Goal: Task Accomplishment & Management: Complete application form

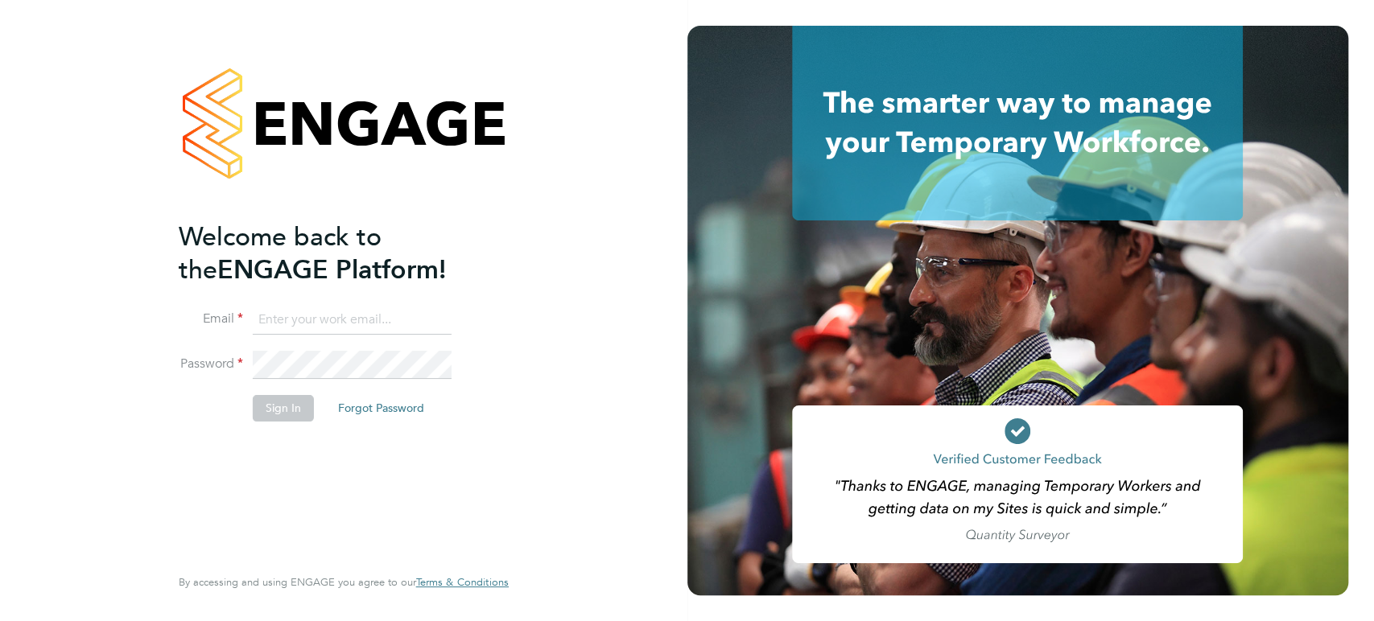
type input "liam.baird@cpplc.com"
click at [296, 408] on button "Sign In" at bounding box center [283, 408] width 61 height 26
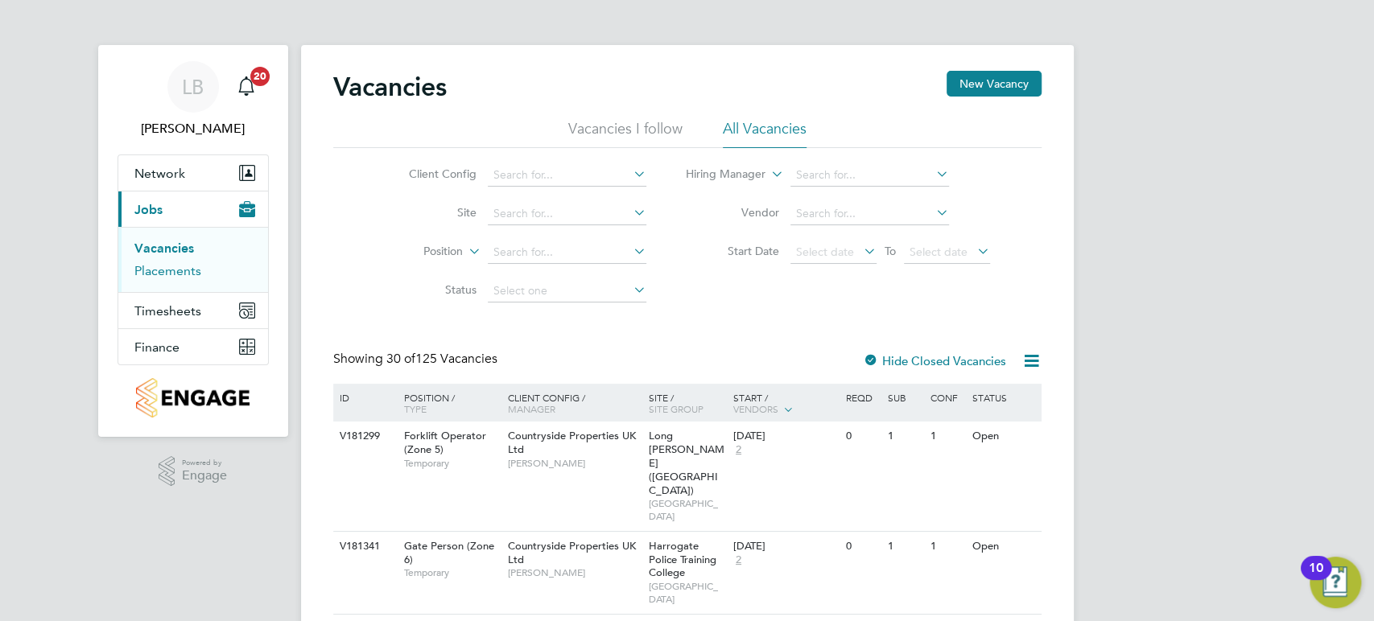
click at [161, 274] on link "Placements" at bounding box center [167, 270] width 67 height 15
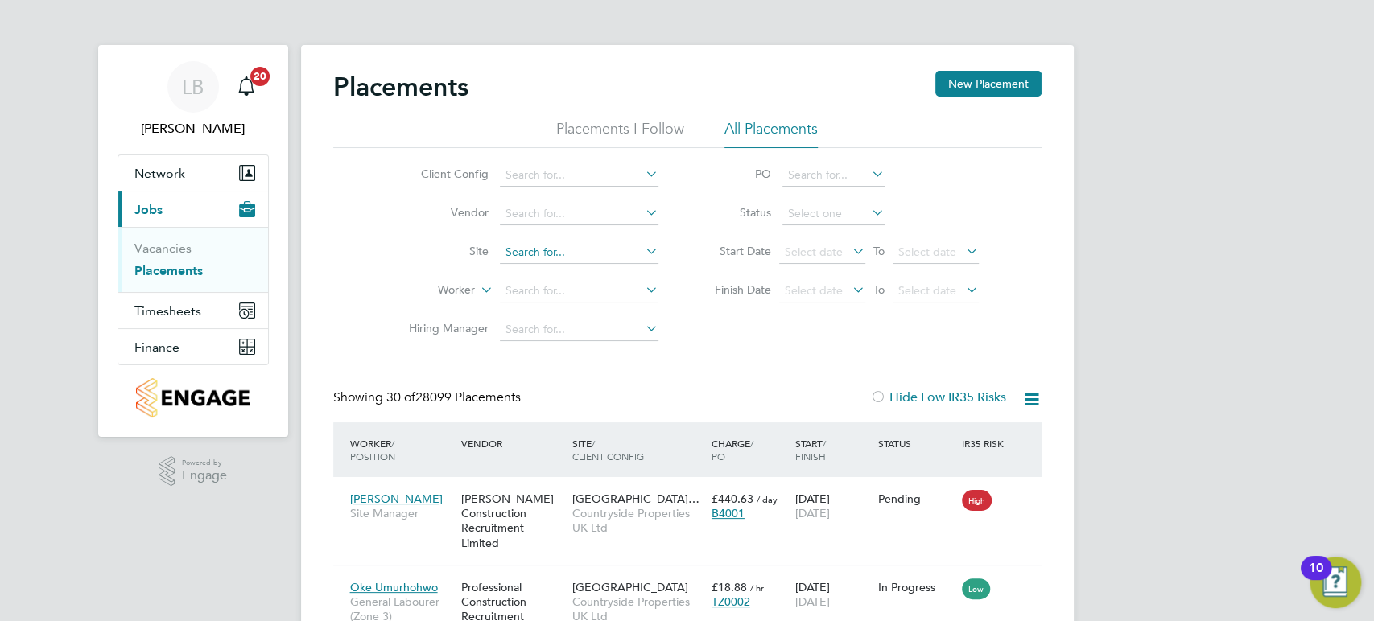
click at [510, 253] on input at bounding box center [579, 252] width 159 height 23
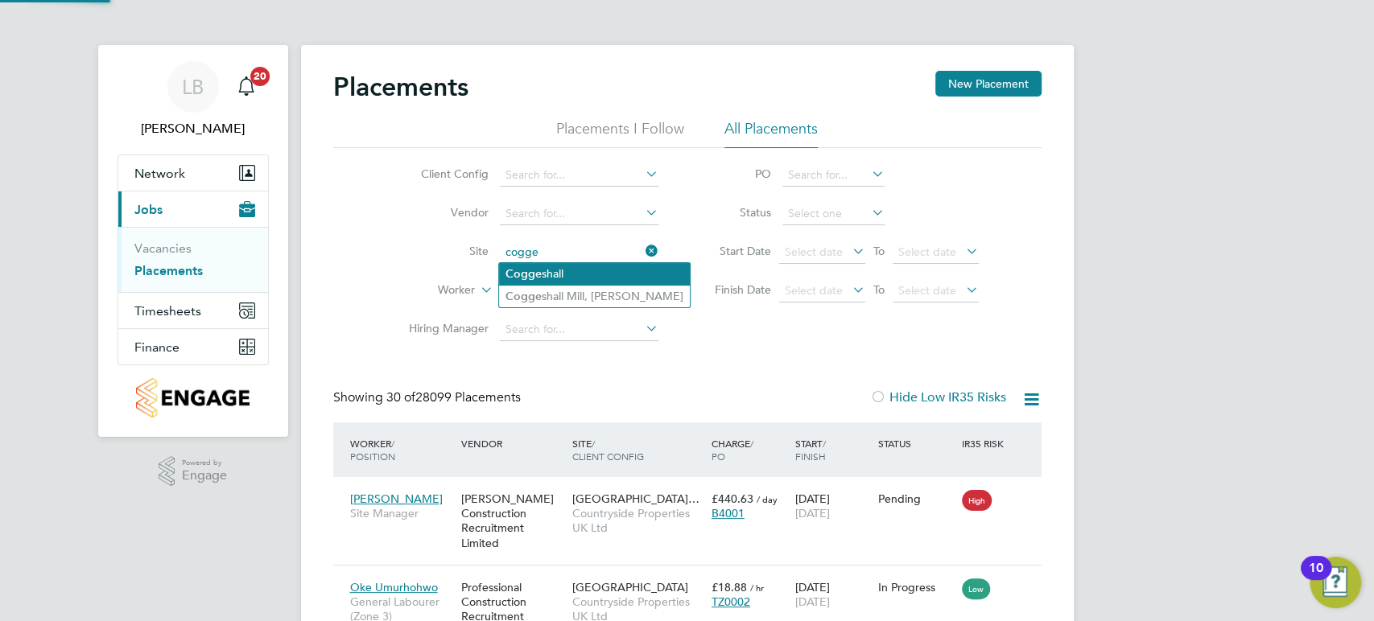
click at [547, 295] on li "Cogge shall Mill, [PERSON_NAME]" at bounding box center [594, 297] width 191 height 22
type input "[PERSON_NAME] Mill, [GEOGRAPHIC_DATA]"
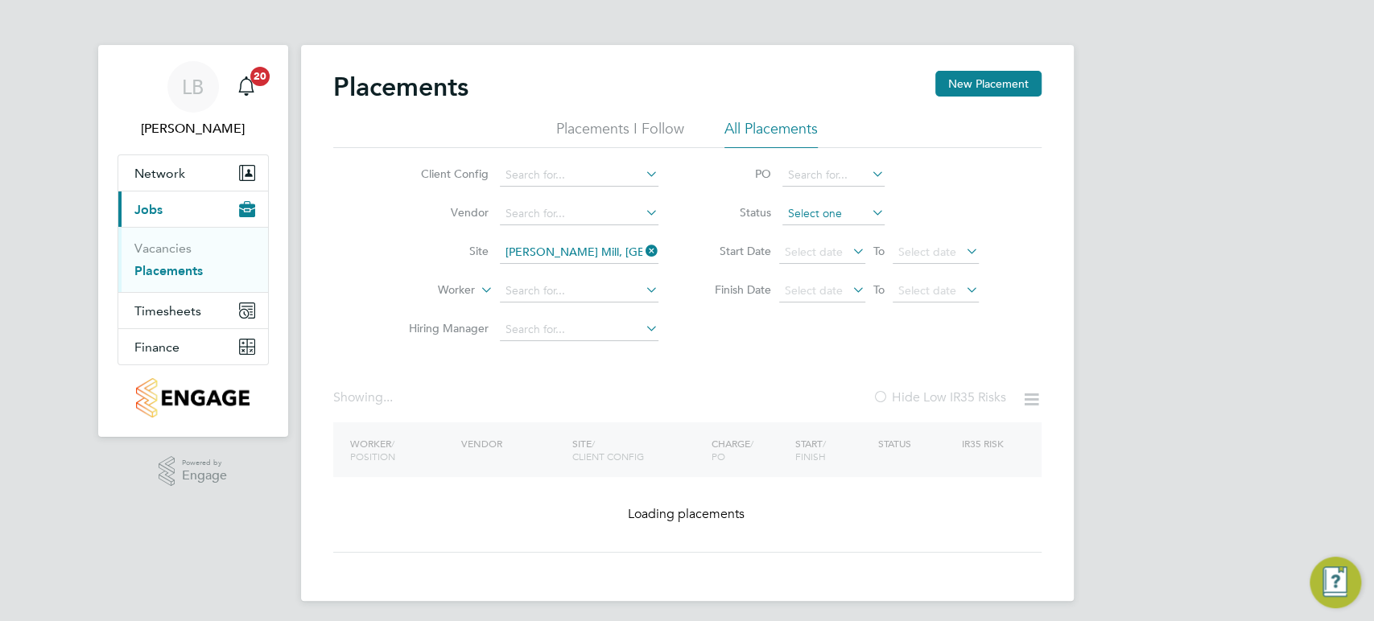
click at [814, 221] on input at bounding box center [833, 214] width 102 height 23
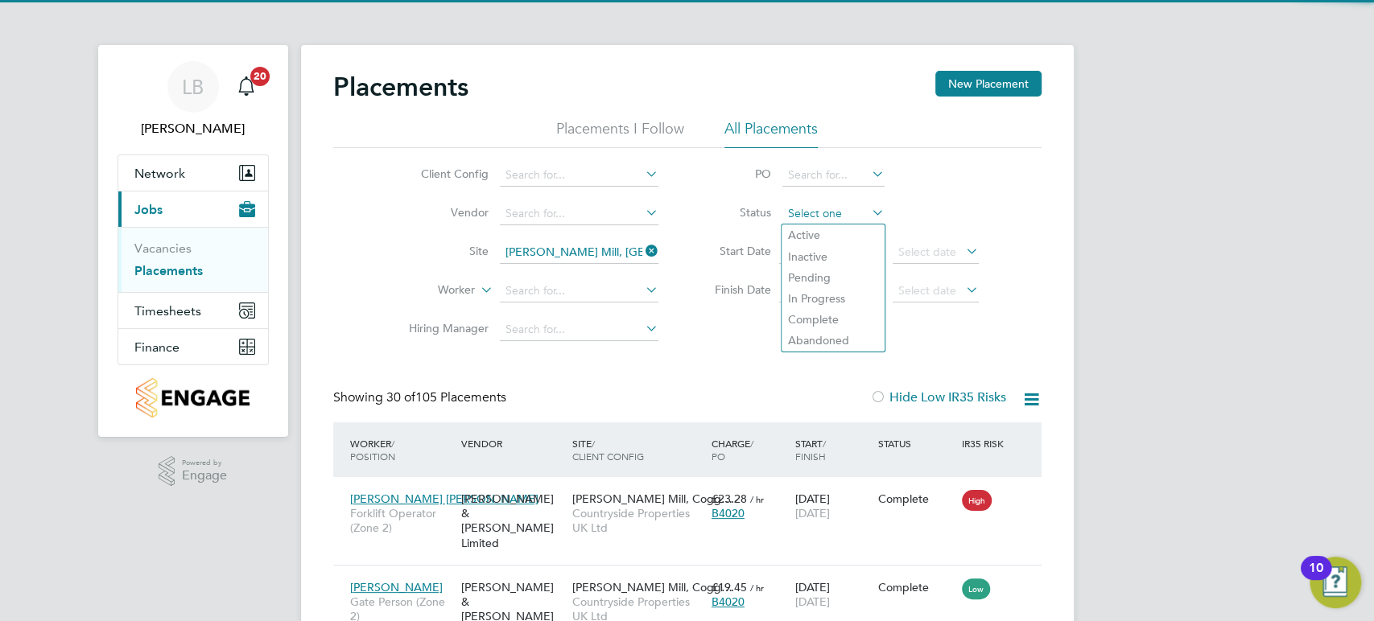
click at [814, 220] on input at bounding box center [833, 214] width 102 height 23
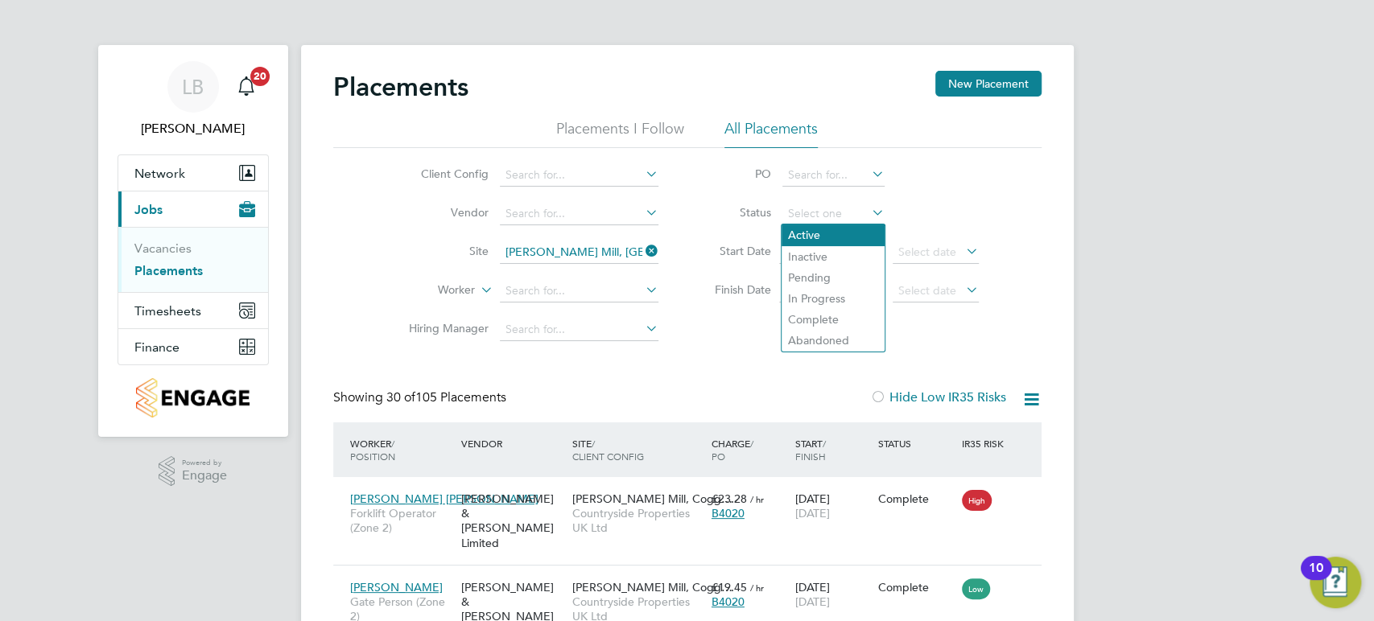
click at [815, 237] on li "Active" at bounding box center [833, 235] width 103 height 21
type input "Active"
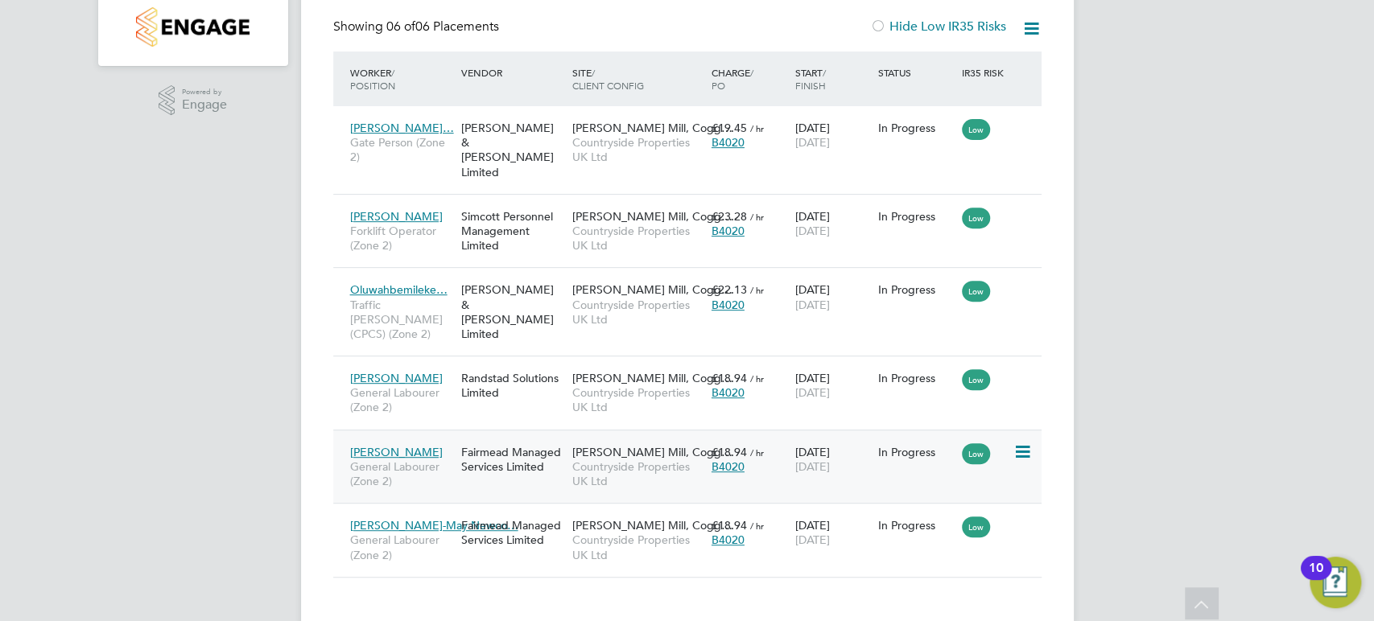
click at [1023, 443] on icon at bounding box center [1021, 452] width 16 height 19
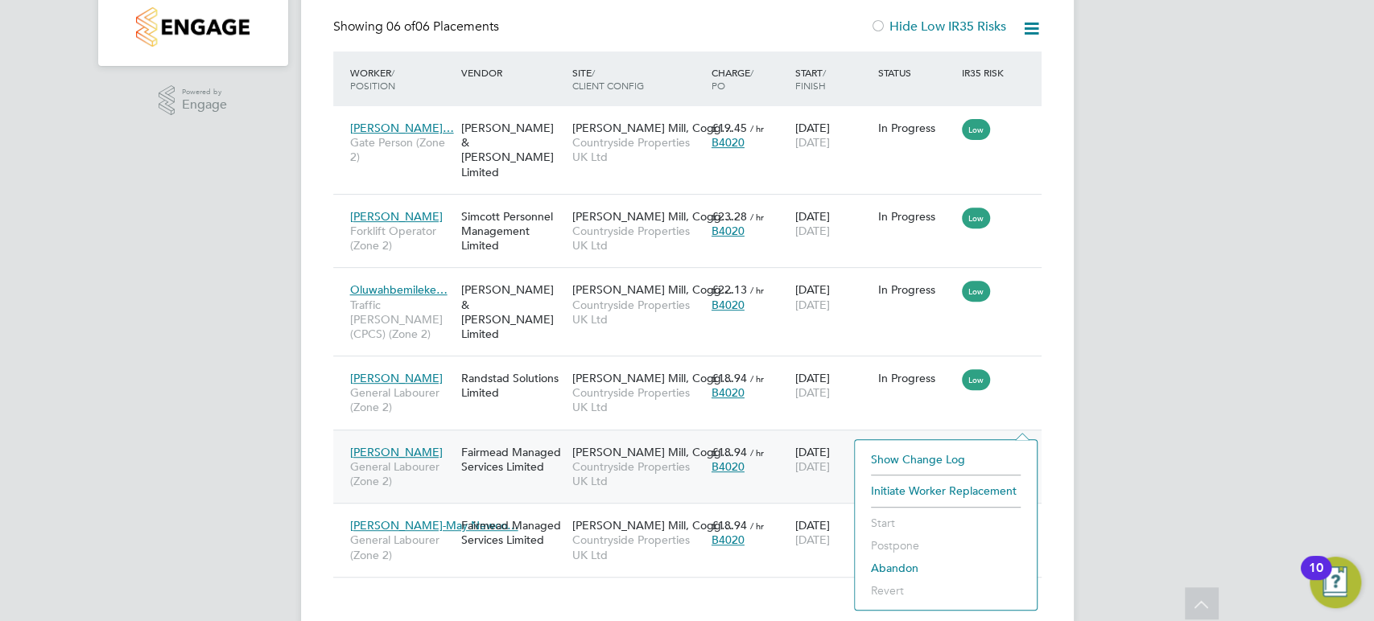
click at [806, 437] on div "02 Sep 2025 26 Sep 2025" at bounding box center [833, 459] width 84 height 45
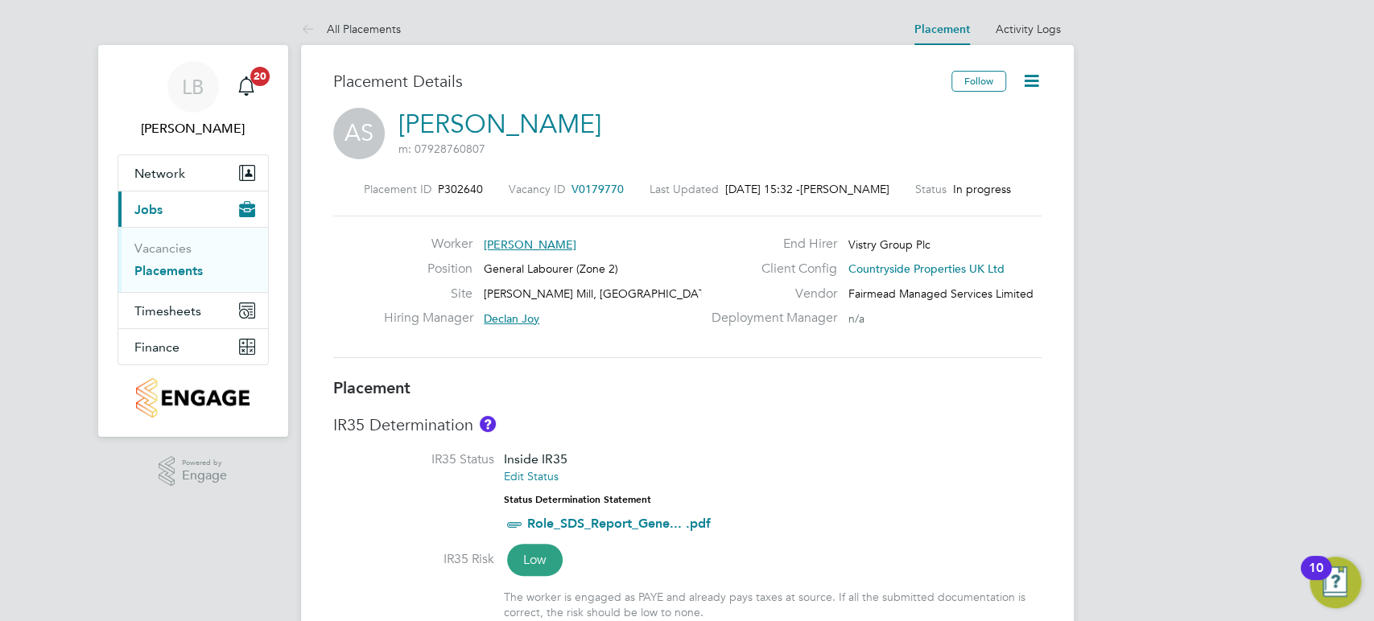
click at [1028, 72] on icon at bounding box center [1032, 81] width 20 height 20
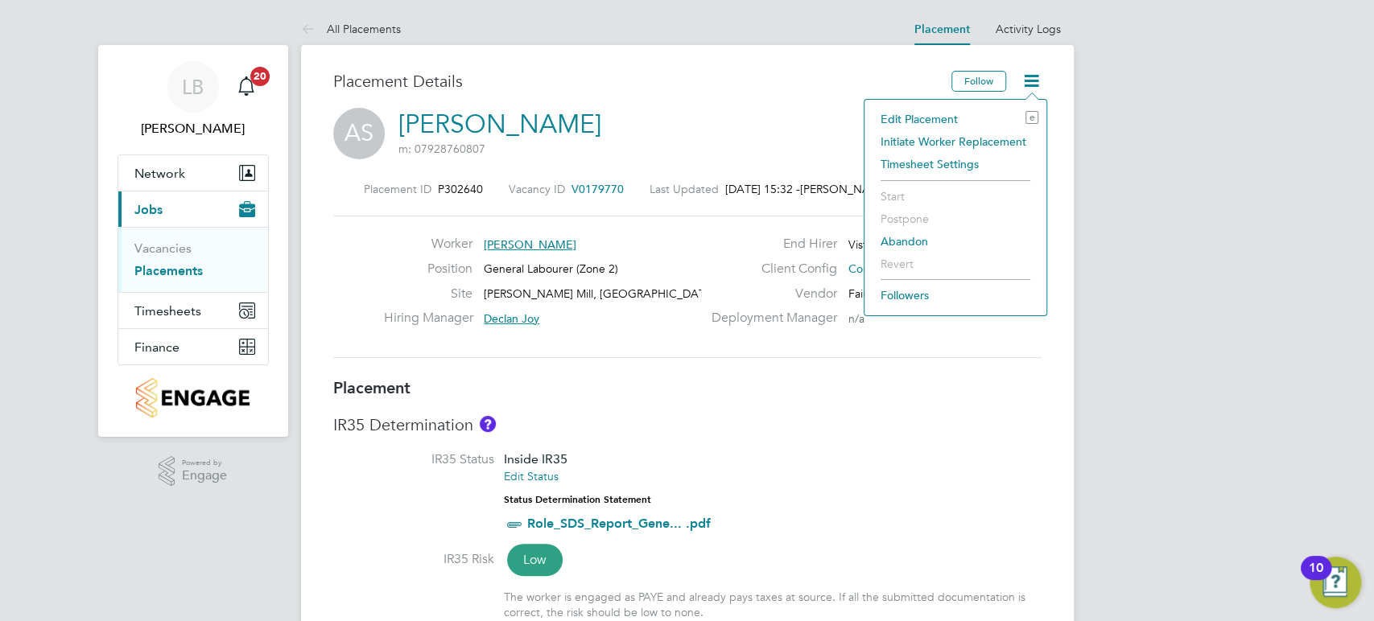
click at [952, 112] on li "Edit Placement e" at bounding box center [956, 119] width 166 height 23
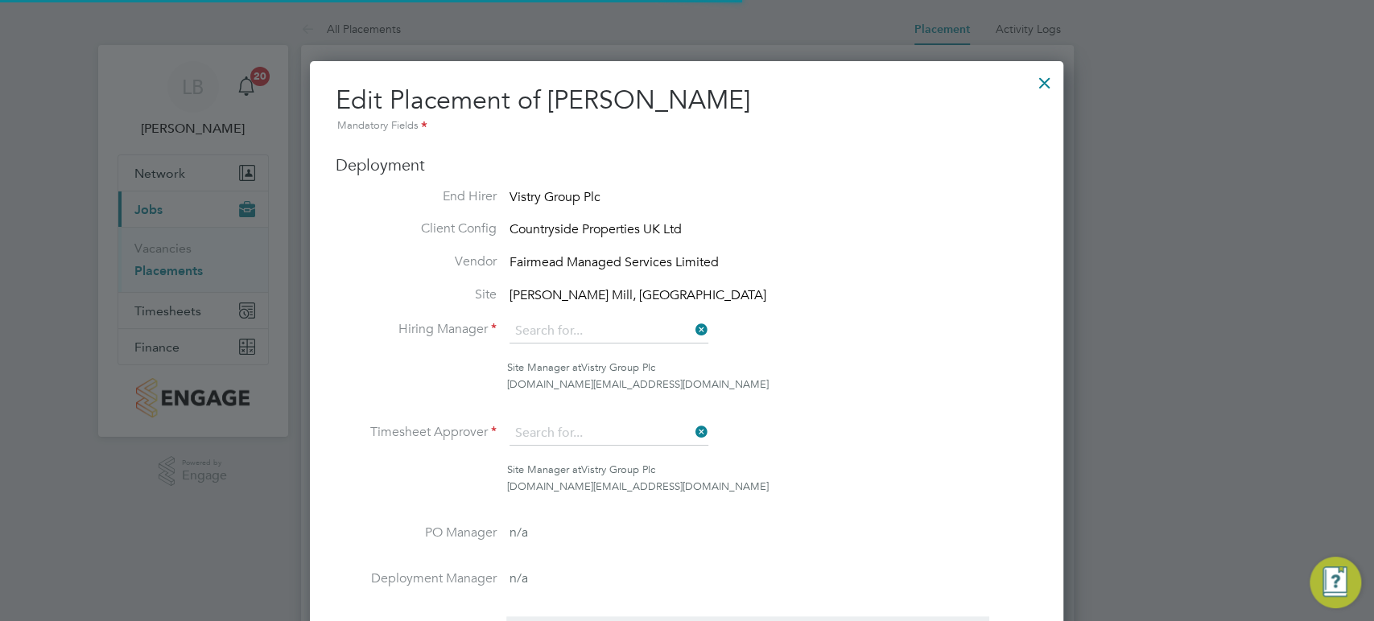
type input "Declan Joy"
type input "02 Sep 2025"
type input "26 Sep 2025"
type input "08:00"
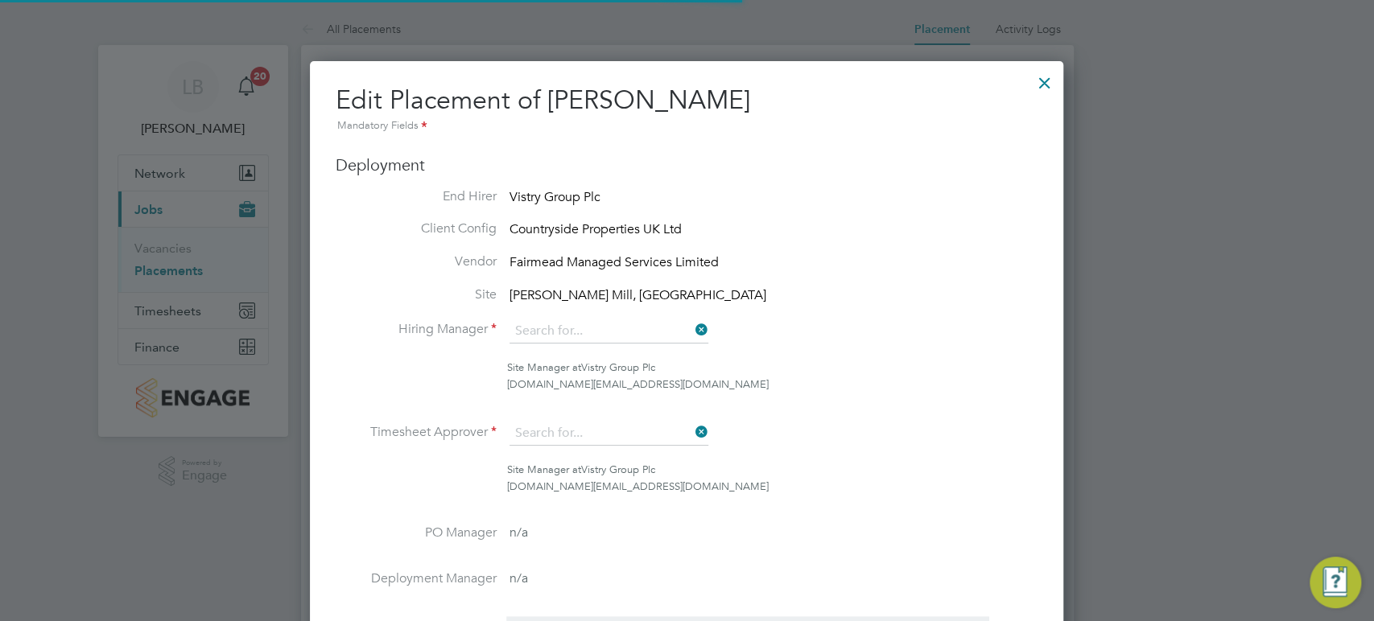
type input "17:00"
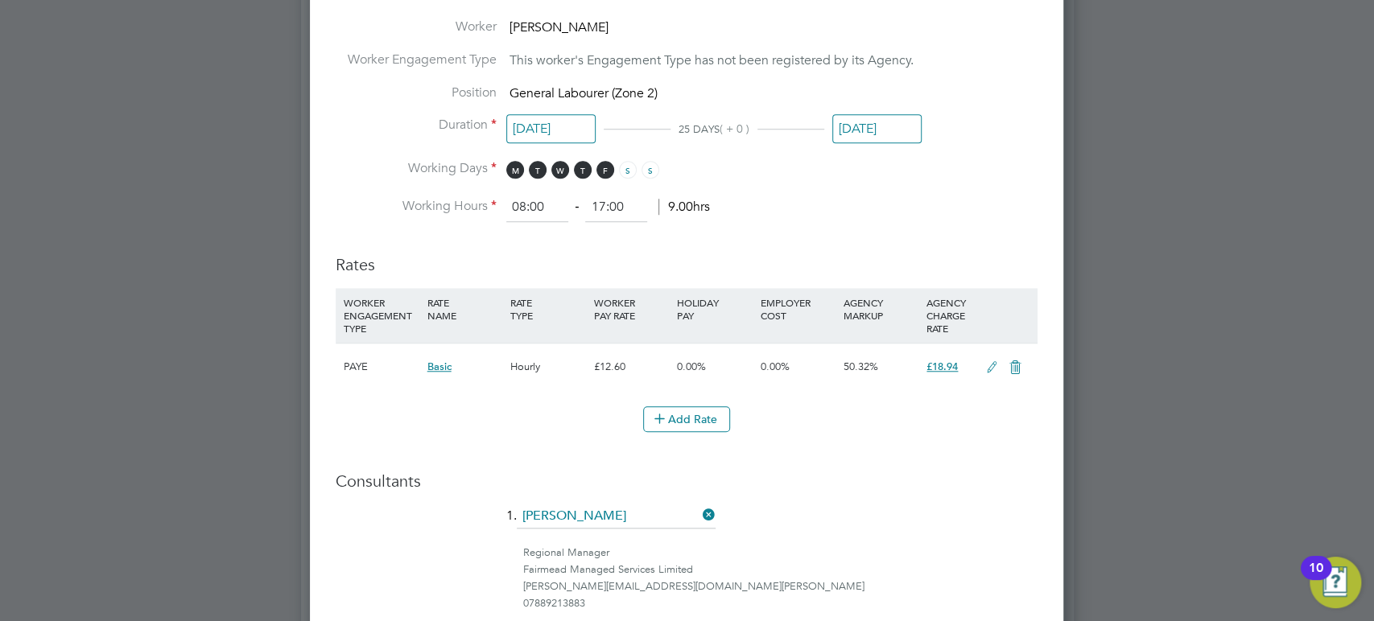
click at [876, 138] on input "26 Sep 2025" at bounding box center [876, 129] width 89 height 30
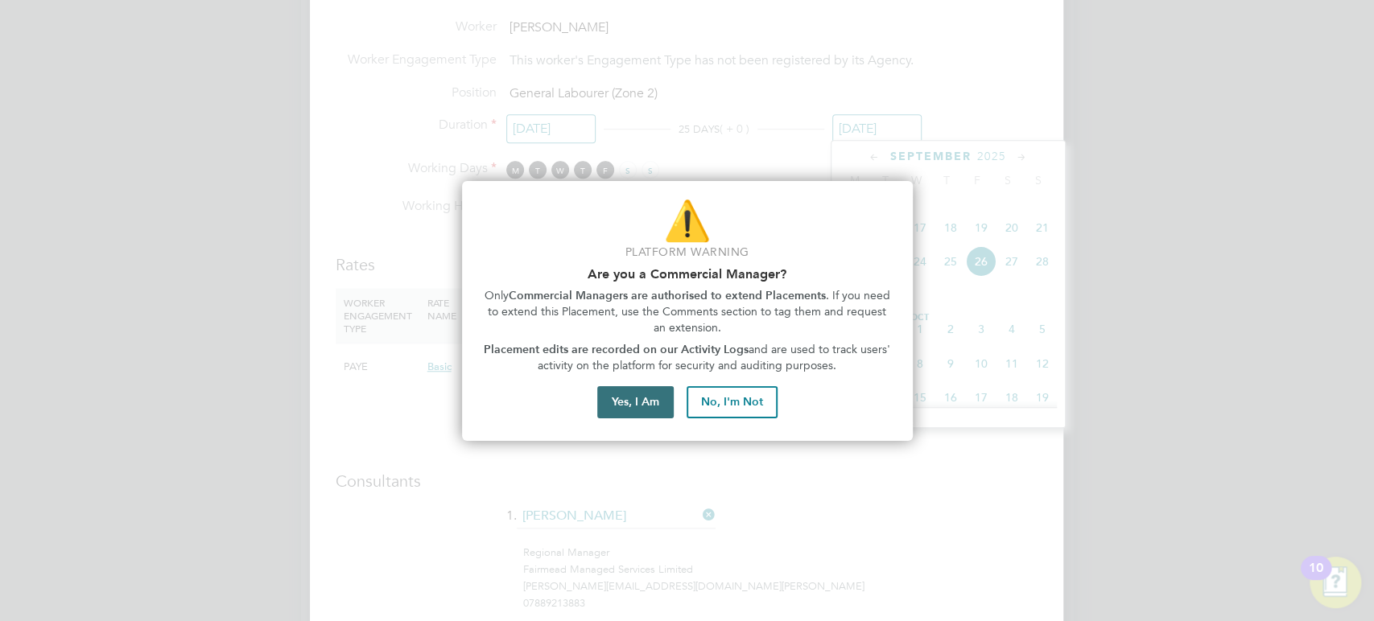
click at [643, 402] on button "Yes, I Am" at bounding box center [635, 402] width 76 height 32
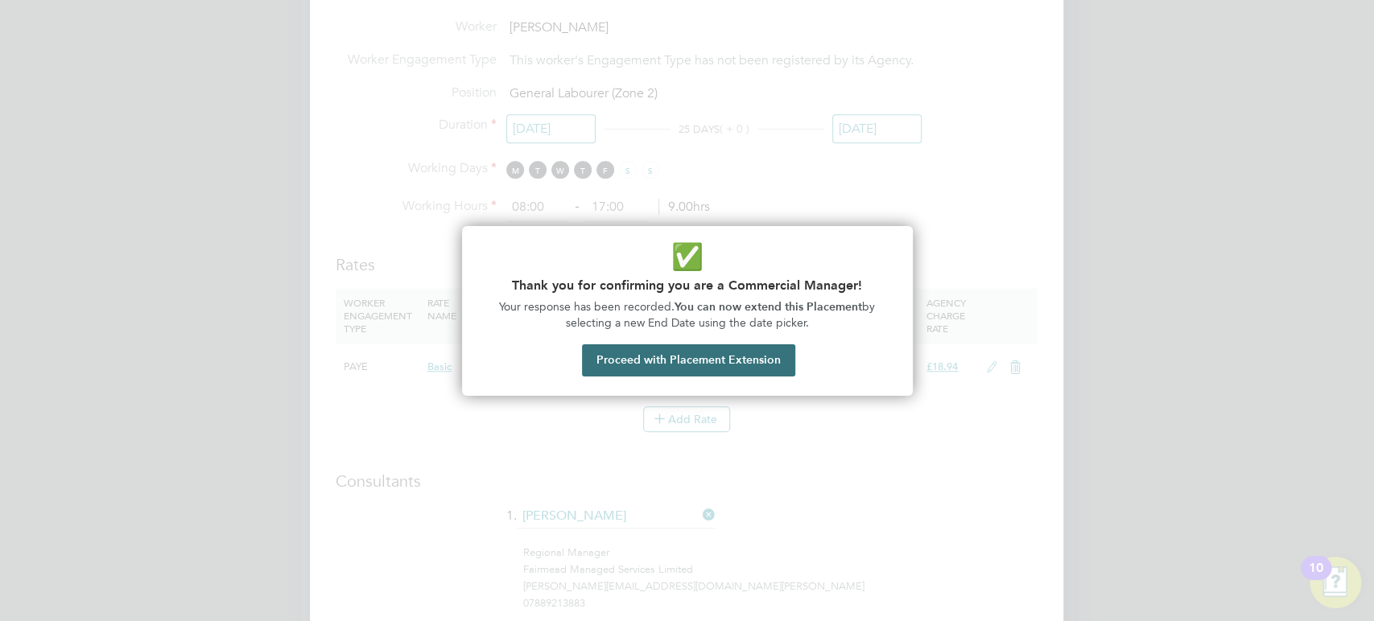
click at [644, 361] on button "Proceed with Placement Extension" at bounding box center [688, 361] width 213 height 32
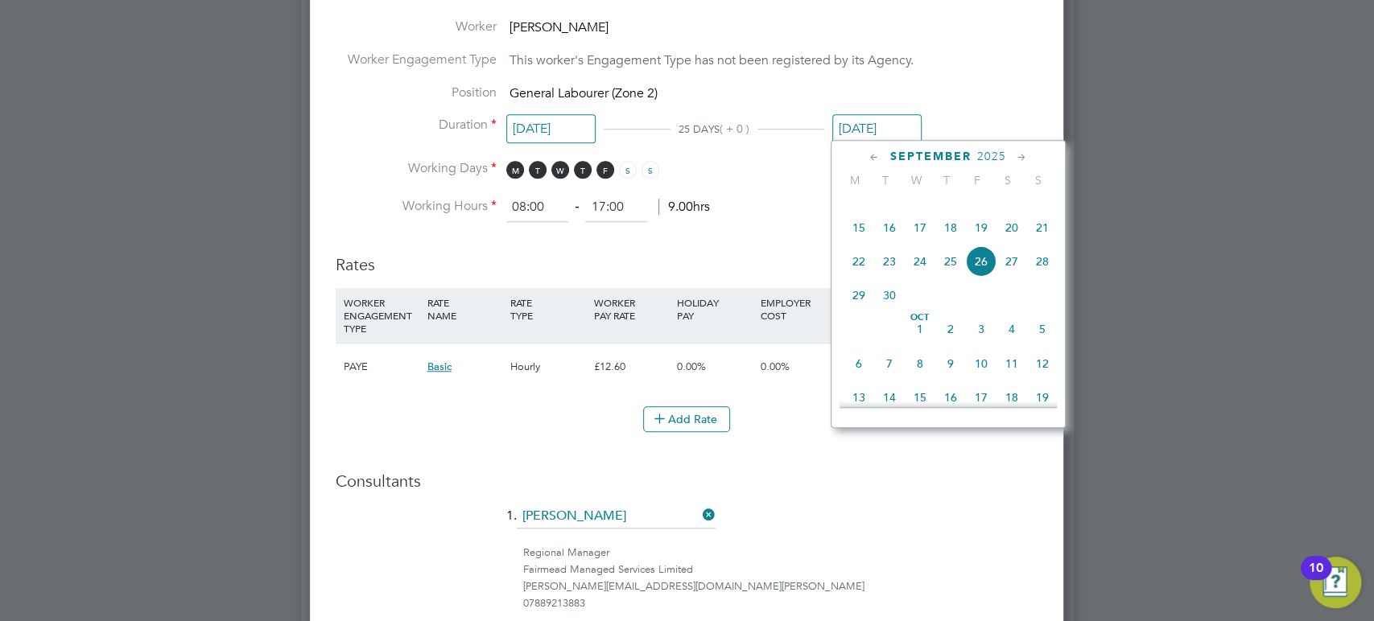
click at [1024, 155] on icon at bounding box center [1021, 158] width 15 height 18
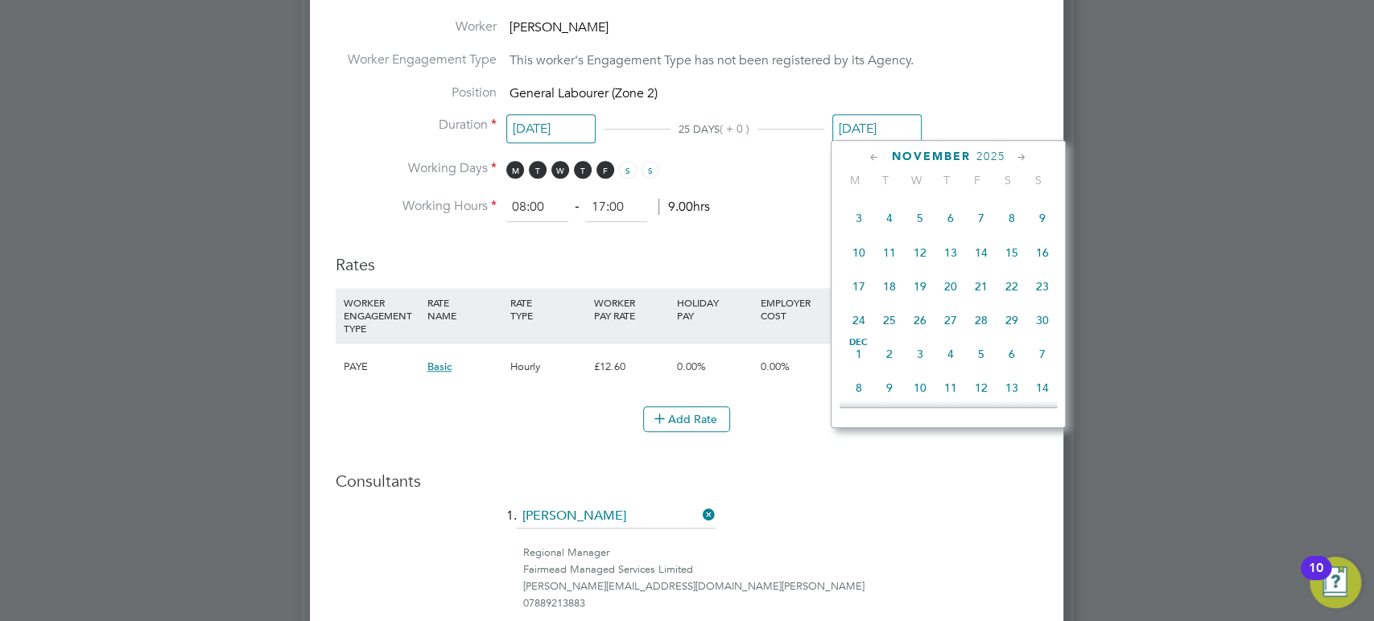
click at [1024, 155] on icon at bounding box center [1021, 158] width 15 height 18
click at [1024, 152] on icon at bounding box center [1021, 158] width 15 height 18
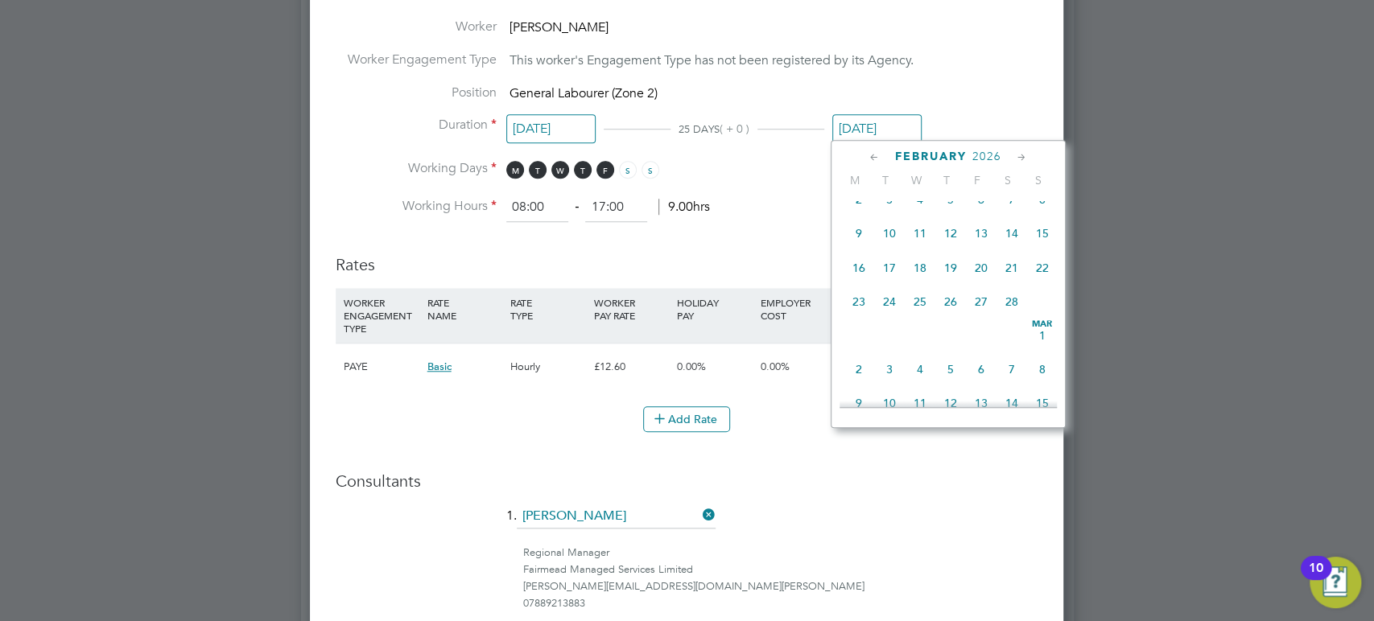
click at [1024, 152] on icon at bounding box center [1021, 158] width 15 height 18
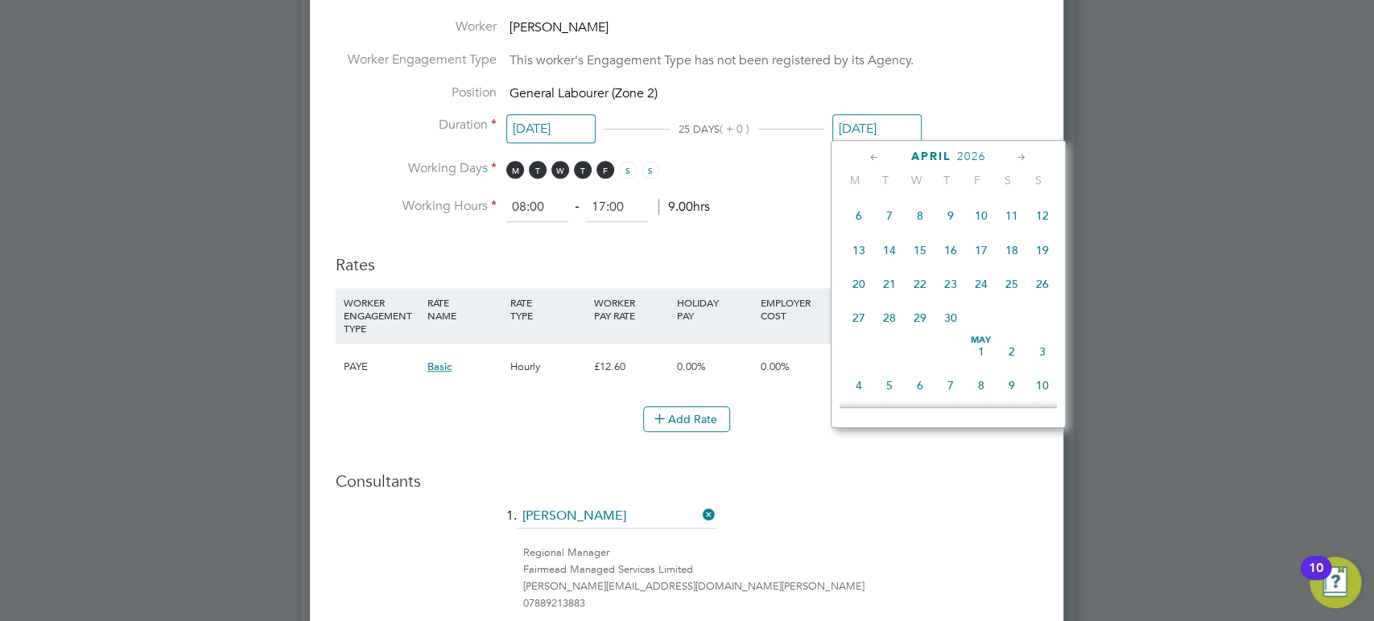
click at [1024, 152] on icon at bounding box center [1021, 158] width 15 height 18
click at [889, 320] on span "30" at bounding box center [889, 305] width 31 height 31
type input "[DATE]"
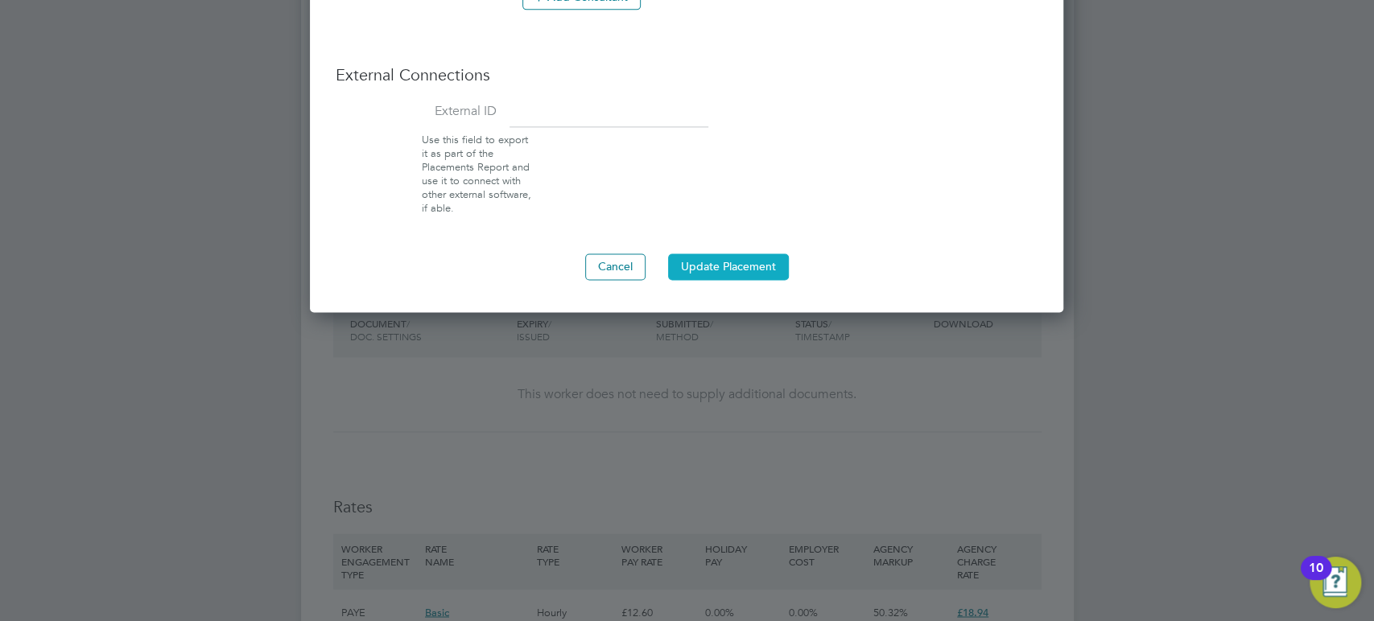
click at [716, 257] on button "Update Placement" at bounding box center [728, 267] width 121 height 26
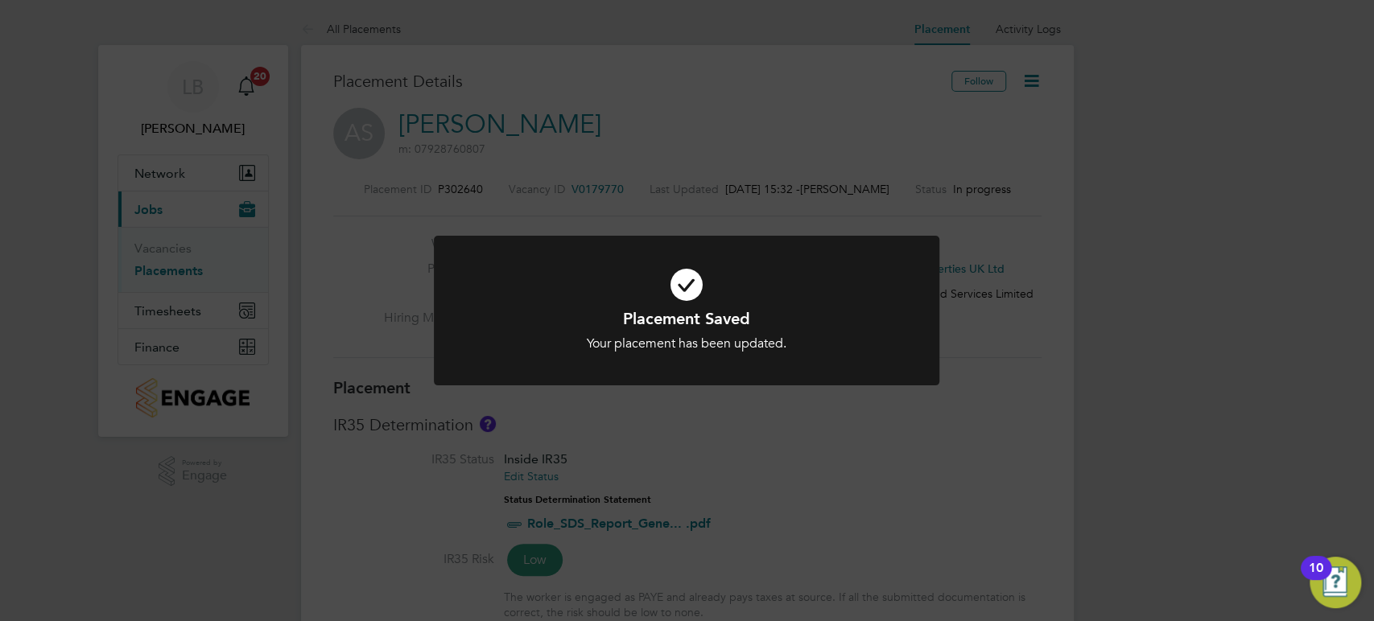
click at [790, 140] on div "Placement Saved Your placement has been updated. Cancel Okay" at bounding box center [687, 310] width 1374 height 621
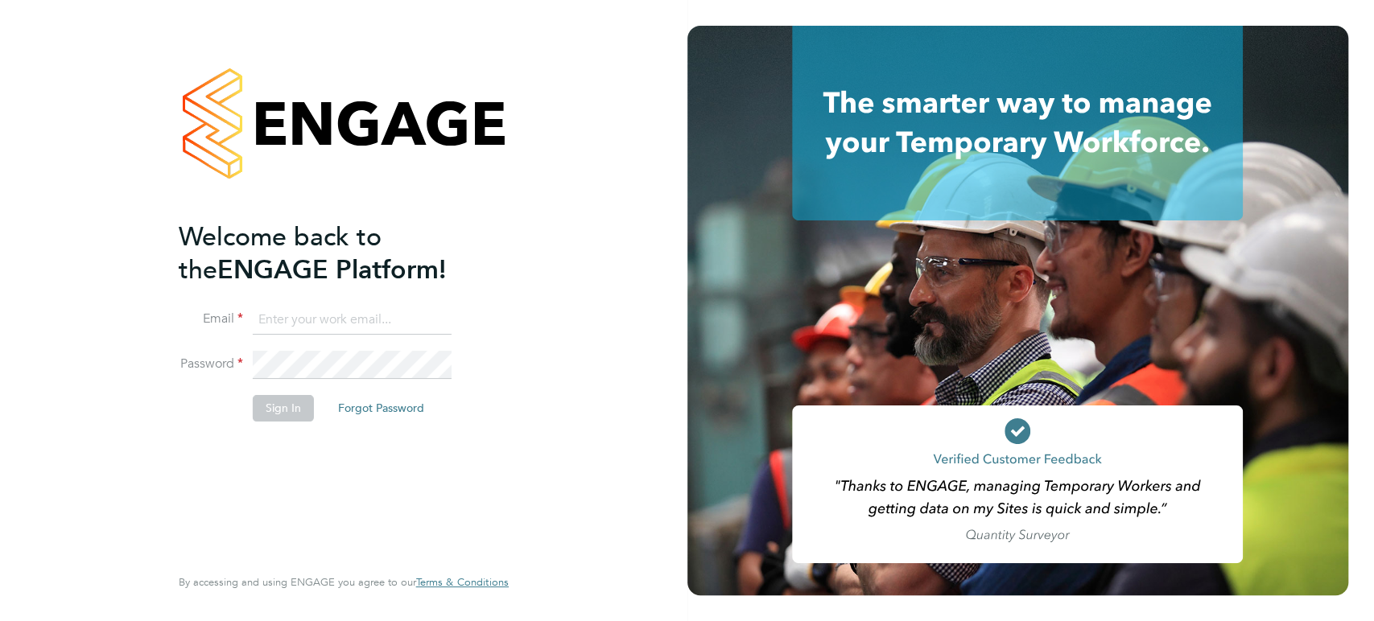
type input "liam.baird@cpplc.com"
click at [294, 413] on button "Sign In" at bounding box center [283, 408] width 61 height 26
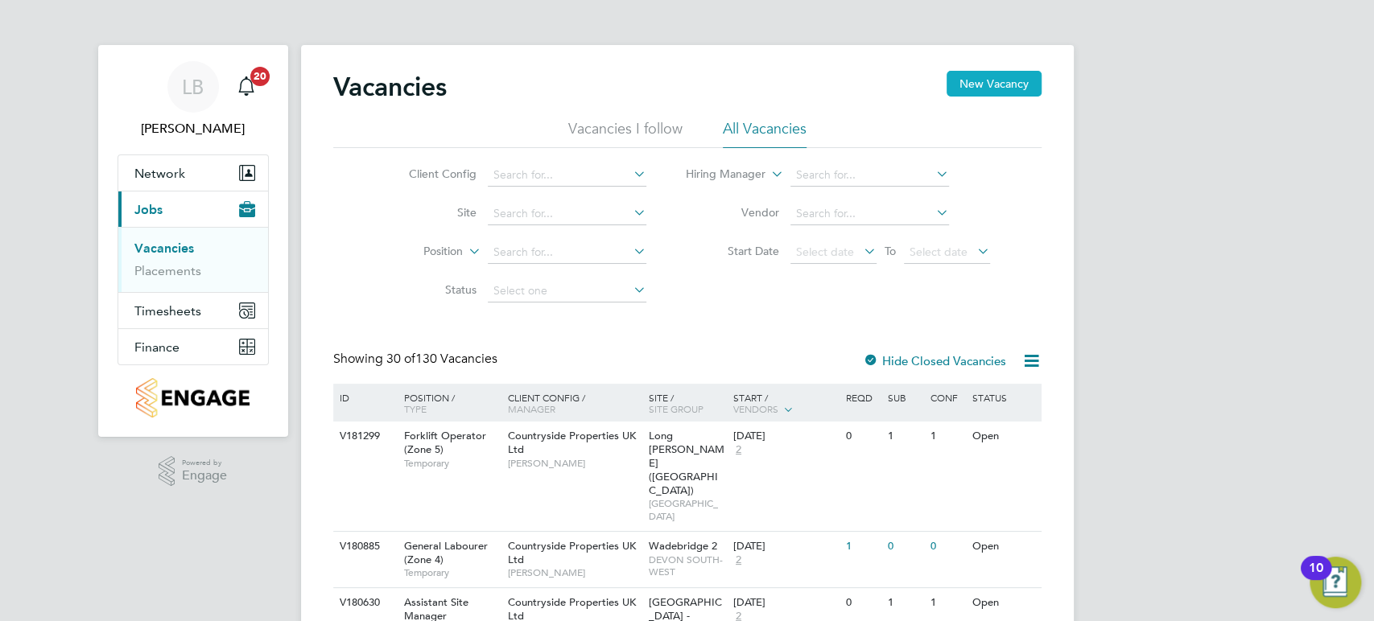
click at [985, 89] on button "New Vacancy" at bounding box center [994, 84] width 95 height 26
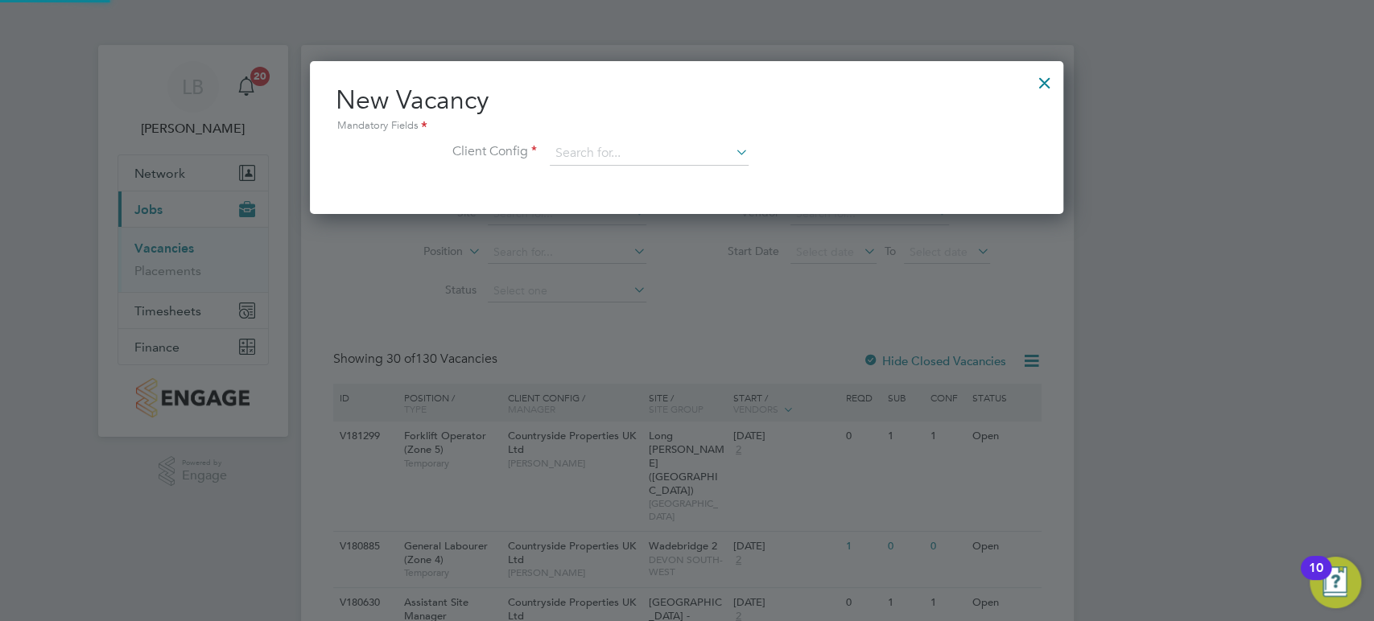
scroll to position [153, 753]
click at [556, 156] on input at bounding box center [649, 154] width 199 height 24
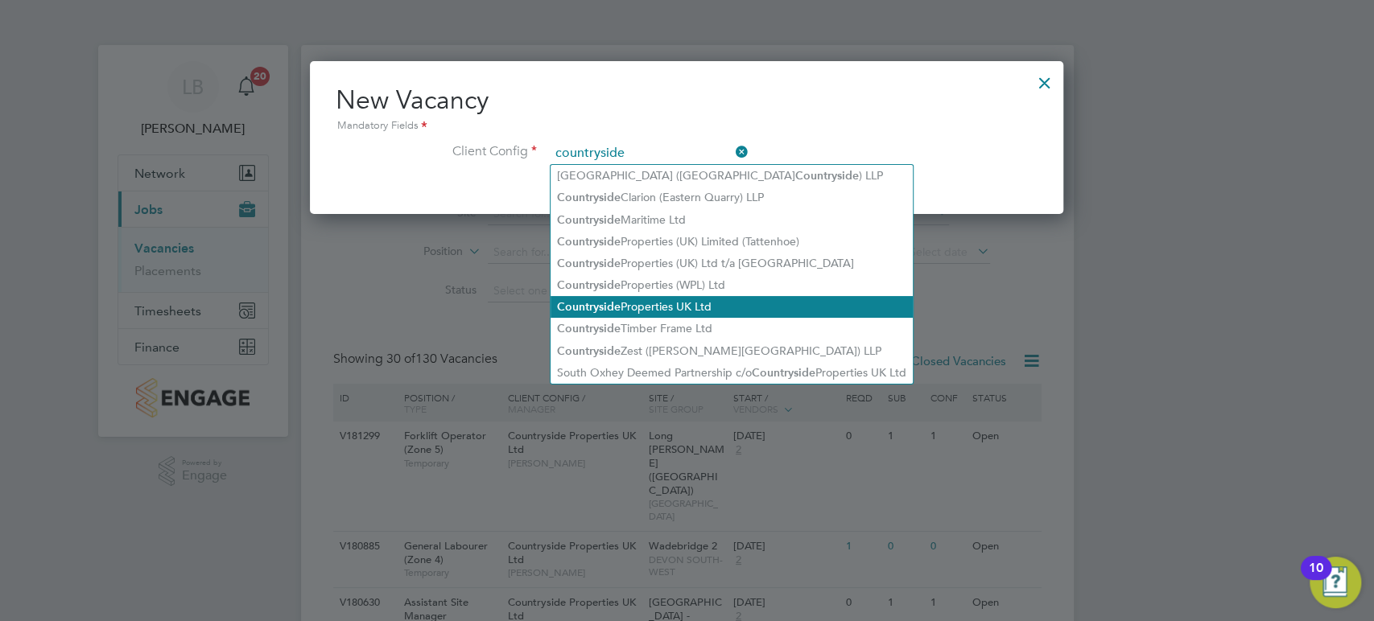
click at [657, 301] on li "Countryside Properties UK Ltd" at bounding box center [732, 307] width 362 height 22
type input "Countryside Properties UK Ltd"
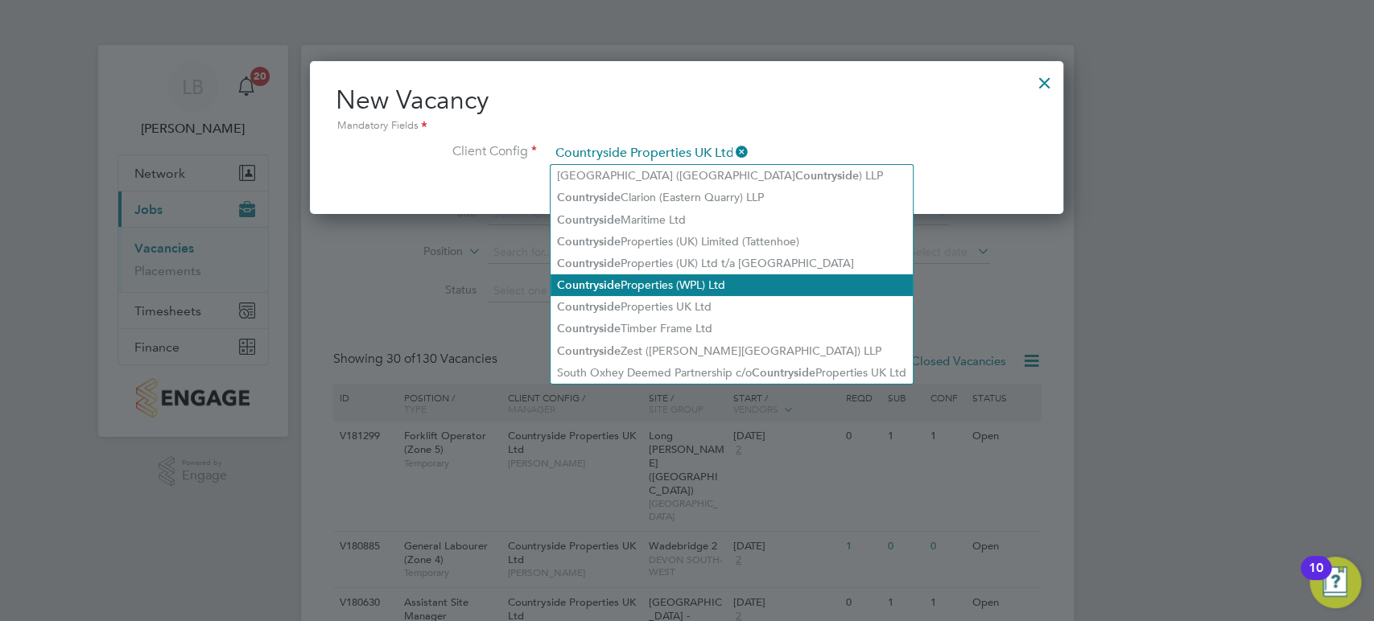
scroll to position [268, 753]
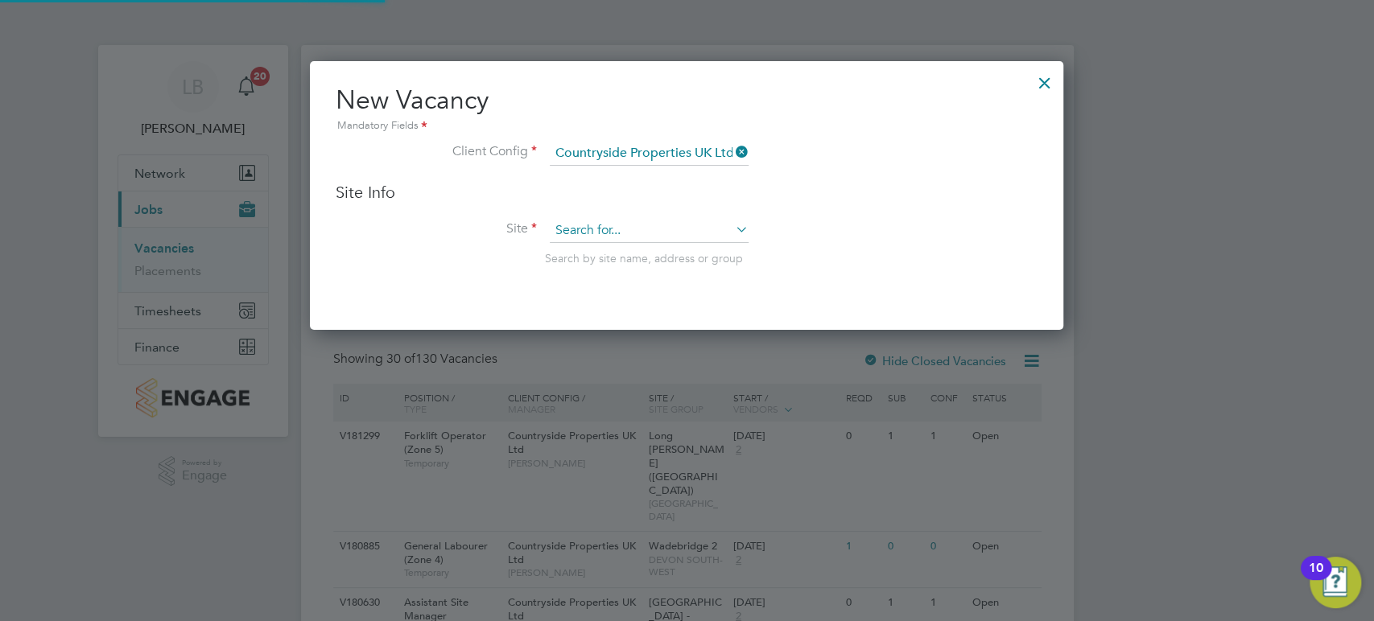
click at [589, 221] on input at bounding box center [649, 231] width 199 height 24
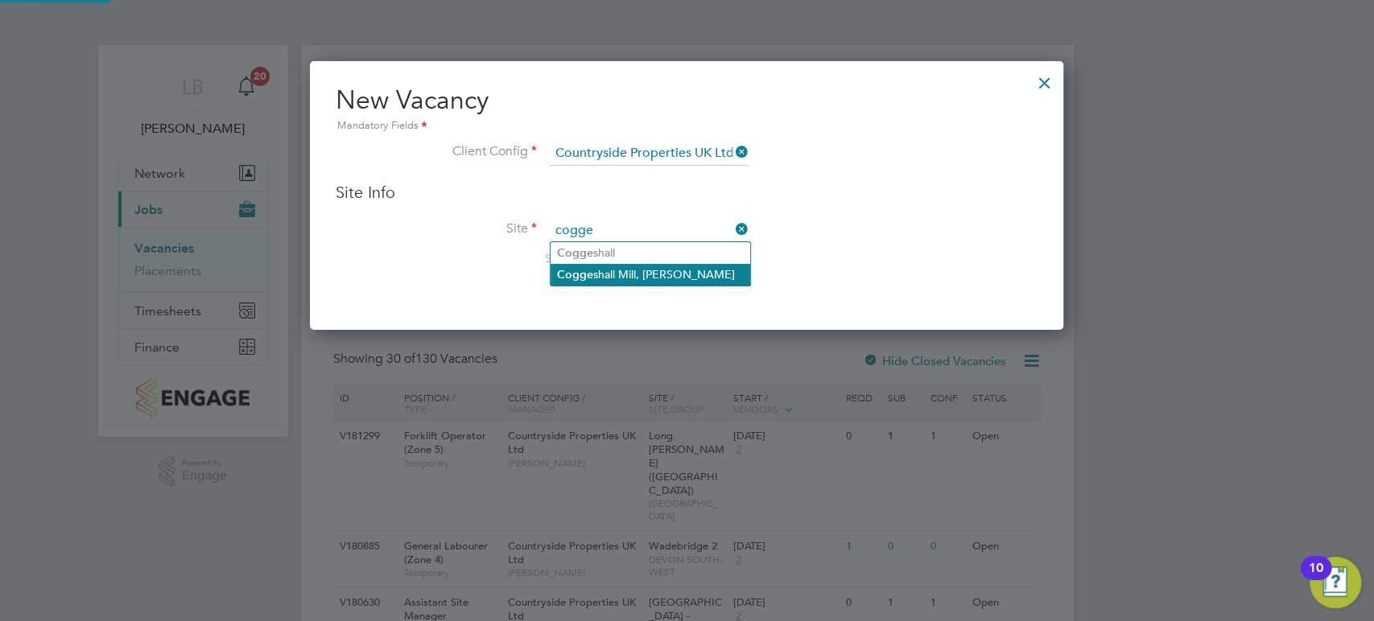
click at [620, 272] on li "Cogge shall Mill, [PERSON_NAME]" at bounding box center [651, 275] width 200 height 22
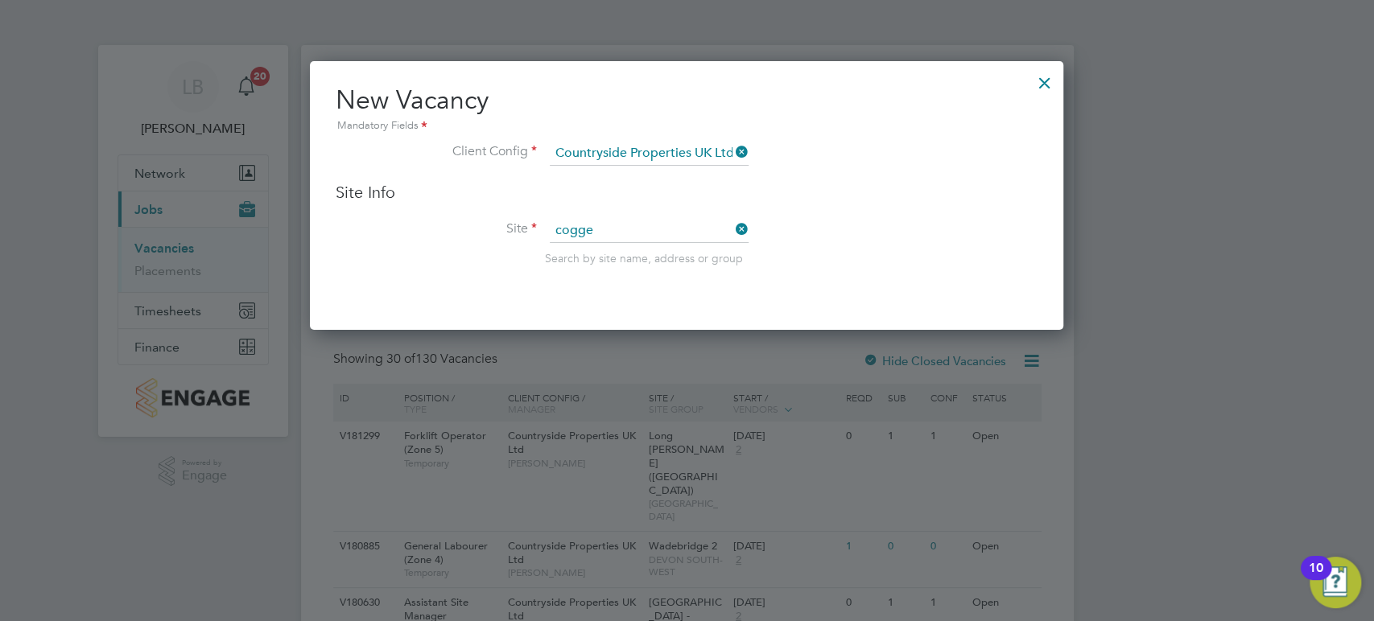
type input "[PERSON_NAME] Mill, [GEOGRAPHIC_DATA]"
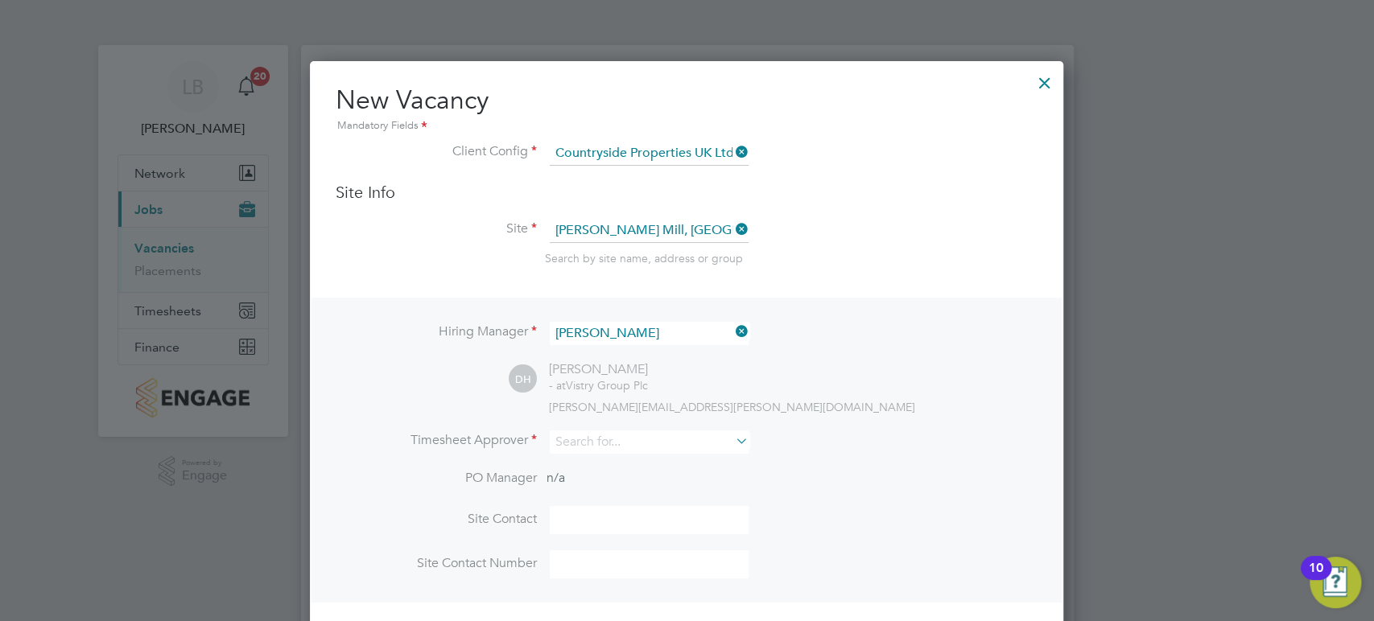
scroll to position [667, 753]
click at [638, 328] on input at bounding box center [649, 333] width 199 height 23
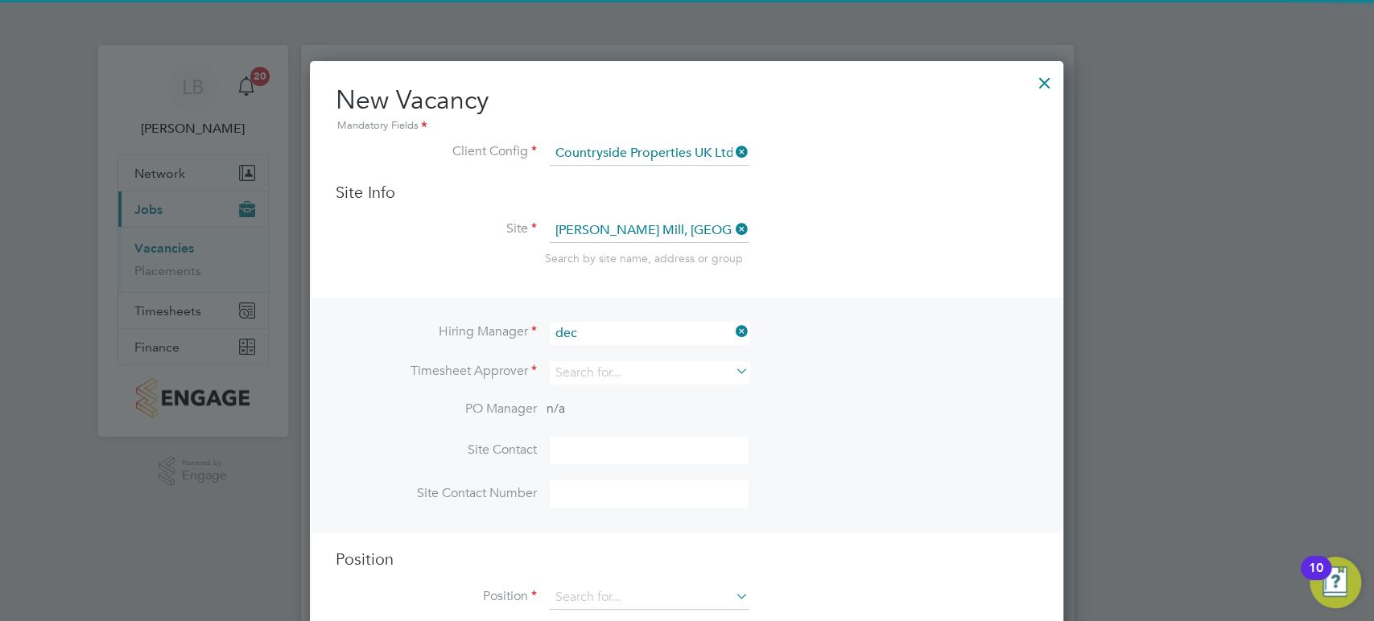
click at [601, 361] on li "Dec lan Joy" at bounding box center [651, 355] width 200 height 22
type input "Declan Joy"
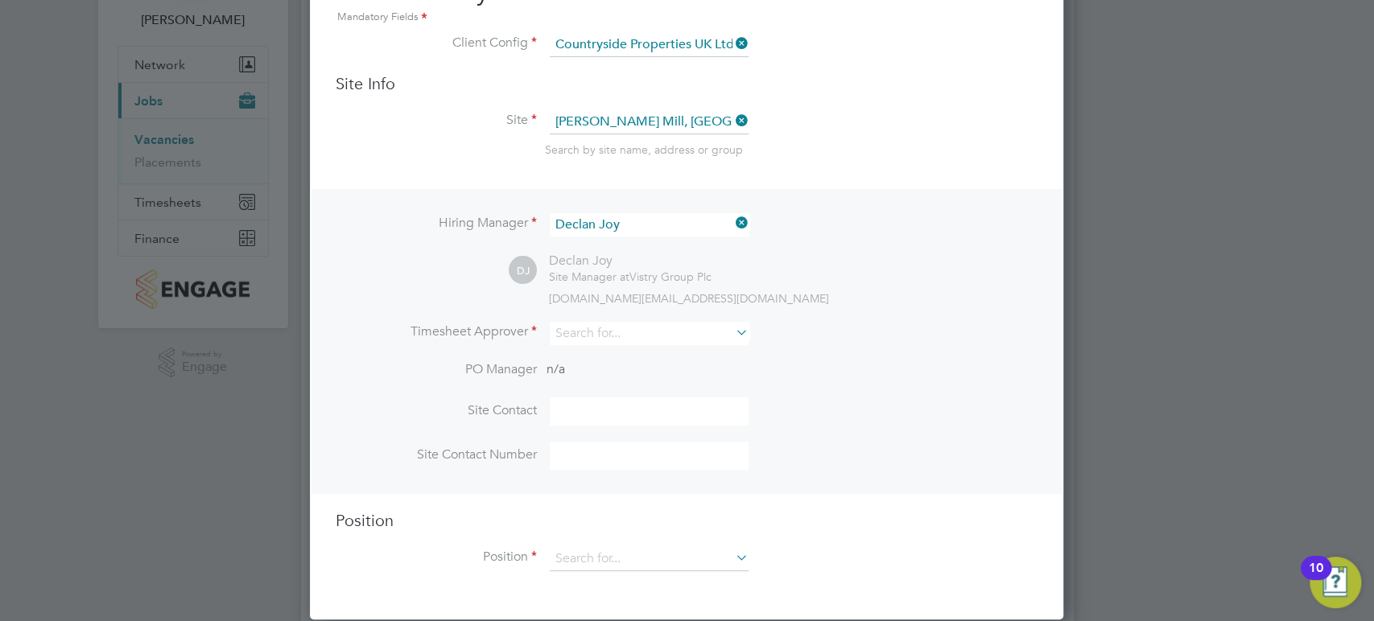
scroll to position [268, 0]
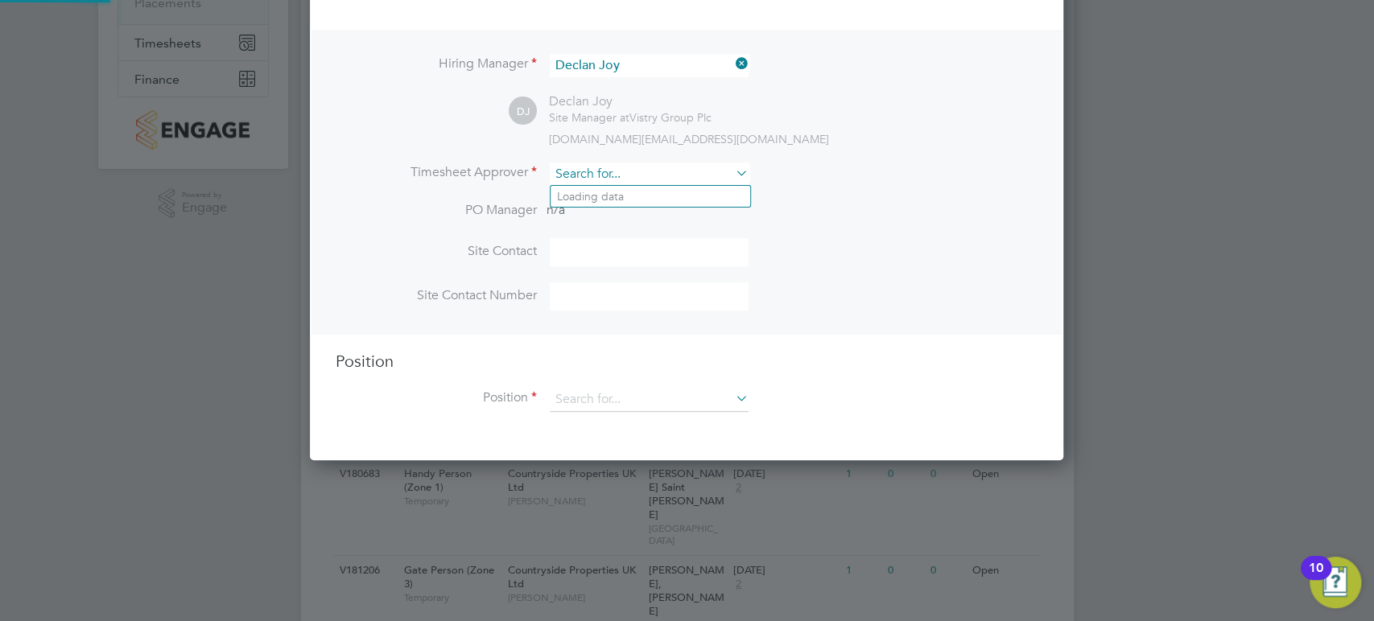
click at [592, 167] on input at bounding box center [649, 174] width 199 height 23
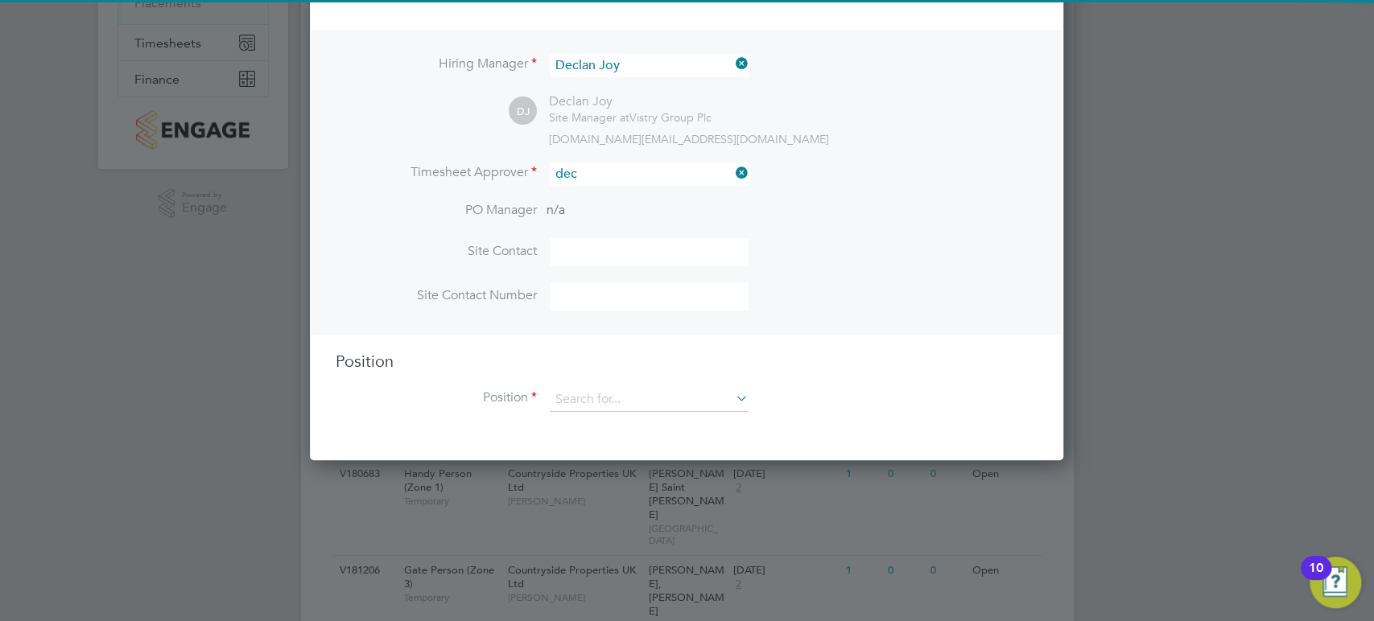
click at [604, 197] on li "Dec lan Joy" at bounding box center [651, 197] width 200 height 22
type input "Declan Joy"
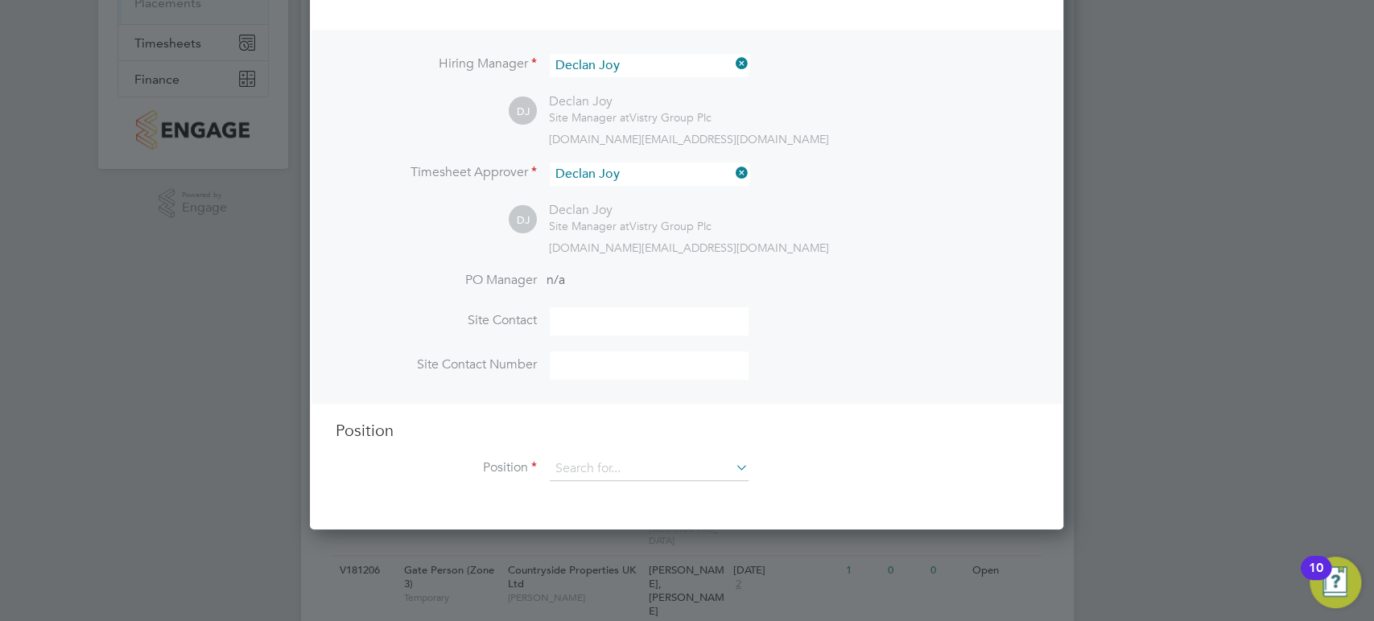
click at [585, 314] on input at bounding box center [649, 322] width 199 height 28
type input "Declan Joy"
click at [625, 365] on input at bounding box center [649, 366] width 199 height 28
type input "07818 521324"
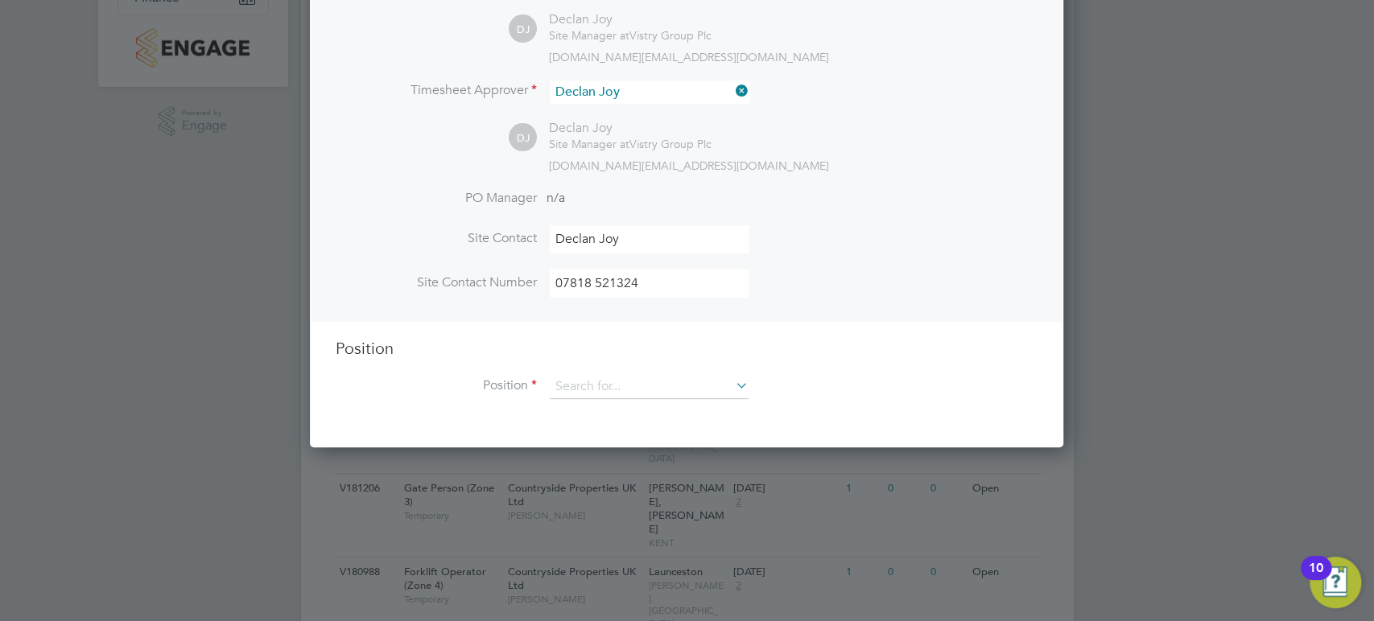
scroll to position [447, 0]
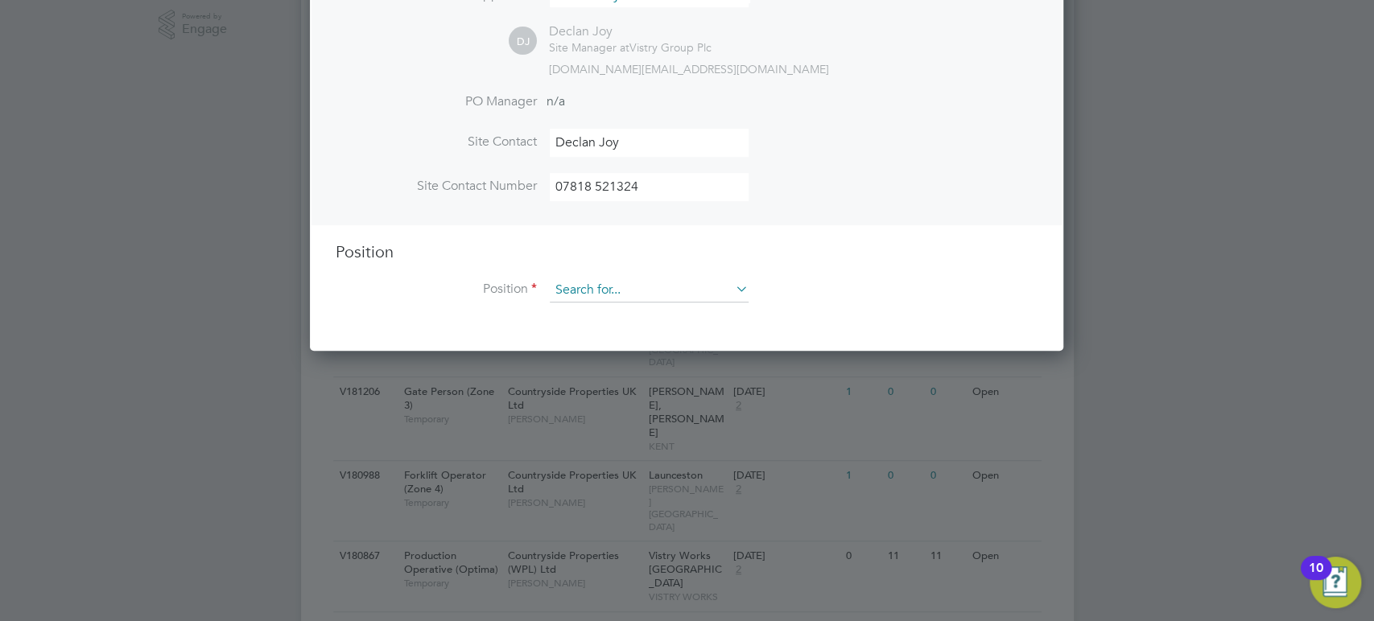
click at [603, 288] on input at bounding box center [649, 291] width 199 height 24
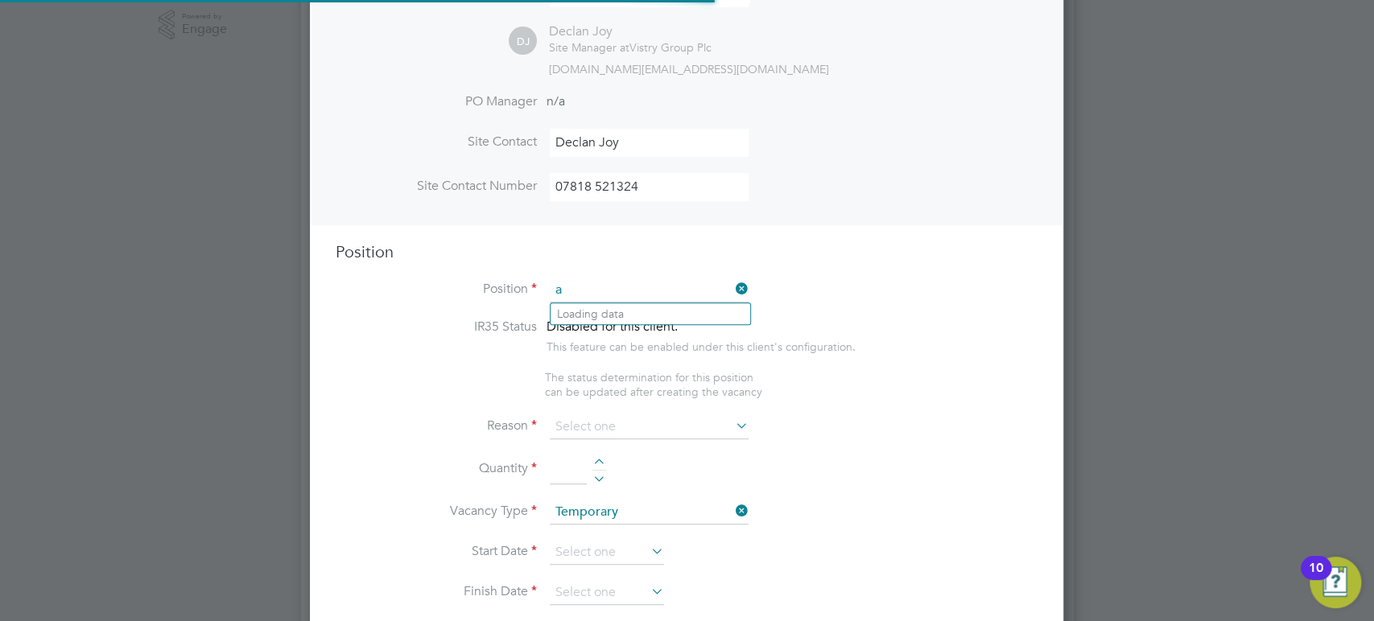
scroll to position [2310, 753]
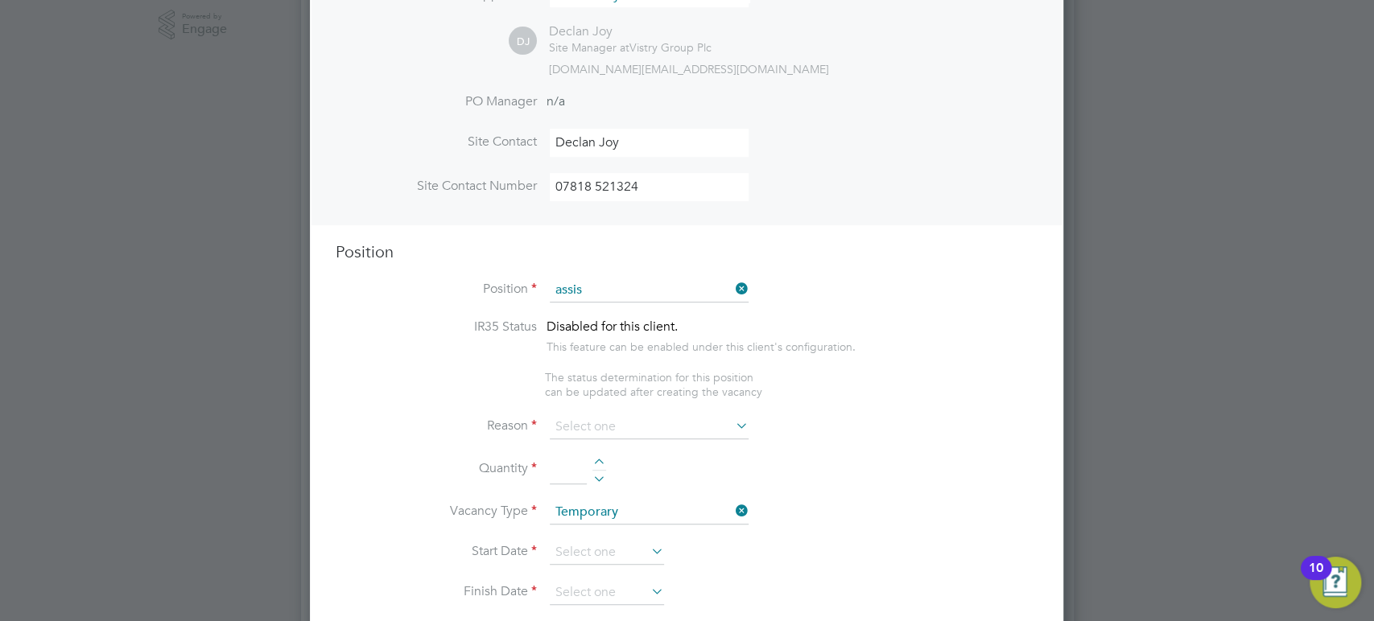
click at [650, 378] on li "Assis tant Site Manager" at bounding box center [651, 380] width 200 height 22
type input "Assistant Site Manager"
type textarea "• Loremipsum dol sitamet cons adi elitseddoeiu temp incid utlab etdolor ma aliq…"
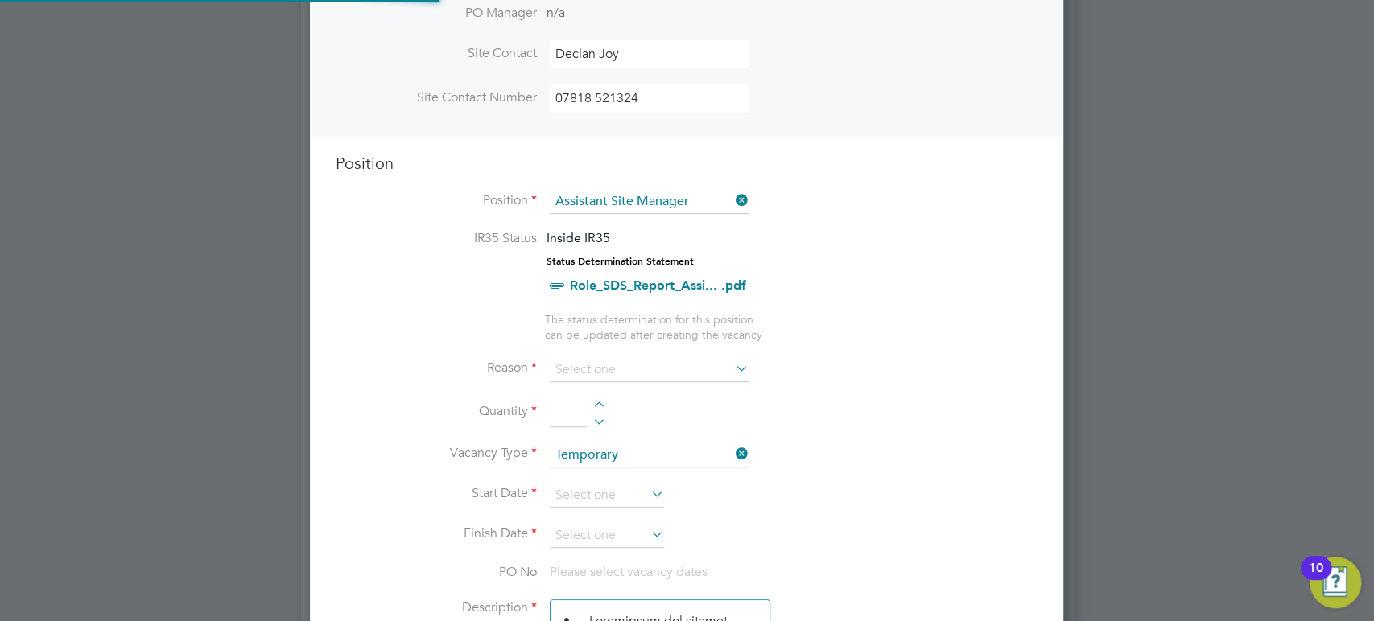
scroll to position [536, 0]
click at [613, 369] on input at bounding box center [649, 369] width 199 height 24
click at [630, 510] on li "Vacant Role" at bounding box center [651, 518] width 200 height 21
type input "Vacant Role"
click at [595, 398] on li "Quantity" at bounding box center [687, 420] width 702 height 45
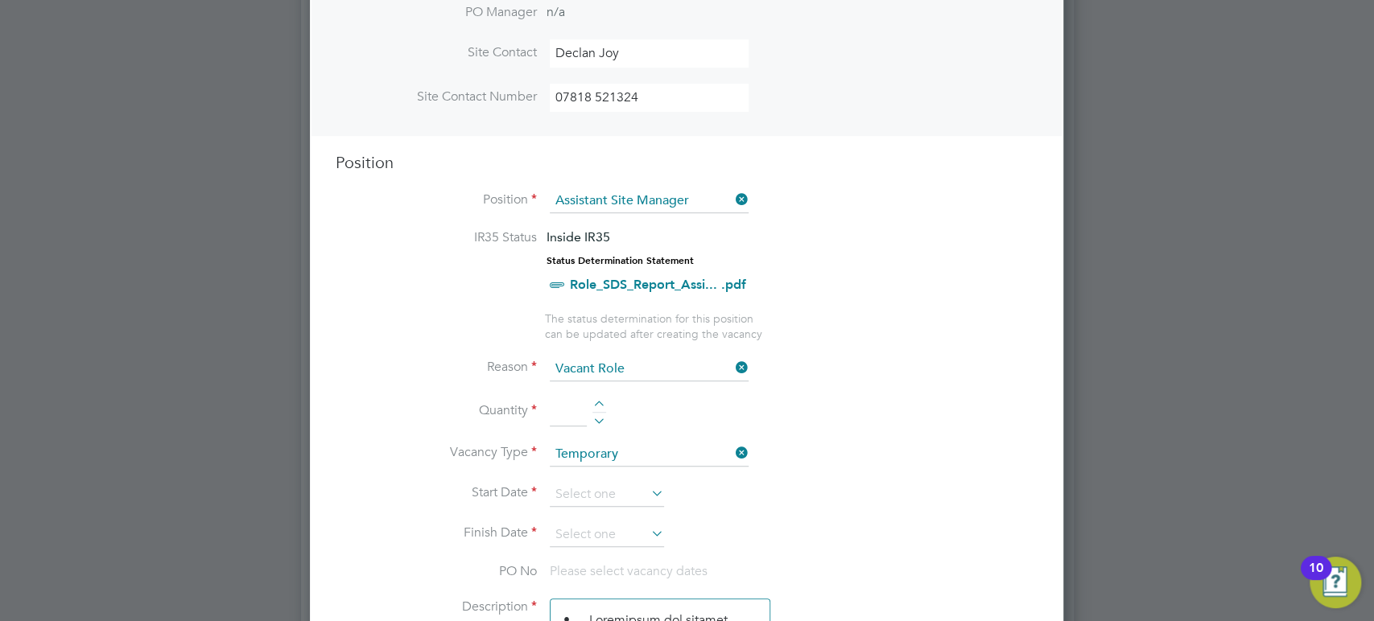
click at [601, 403] on div at bounding box center [599, 406] width 14 height 11
type input "1"
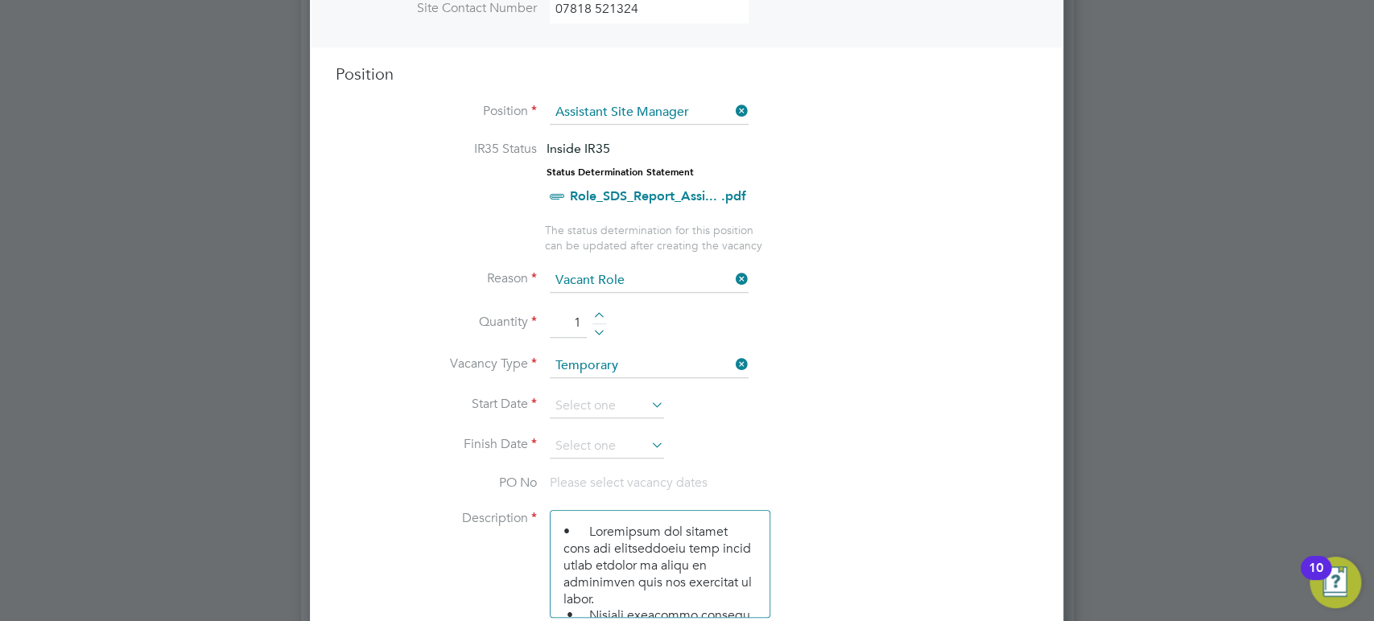
scroll to position [715, 0]
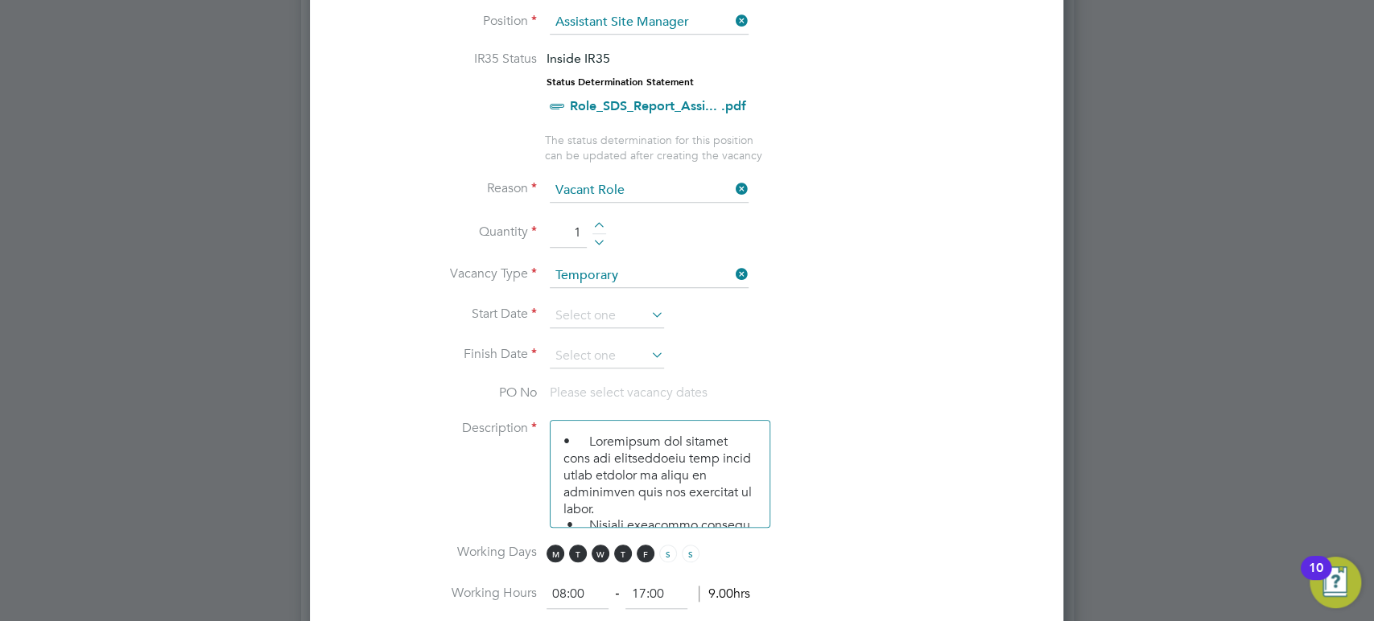
click at [648, 312] on icon at bounding box center [648, 314] width 0 height 23
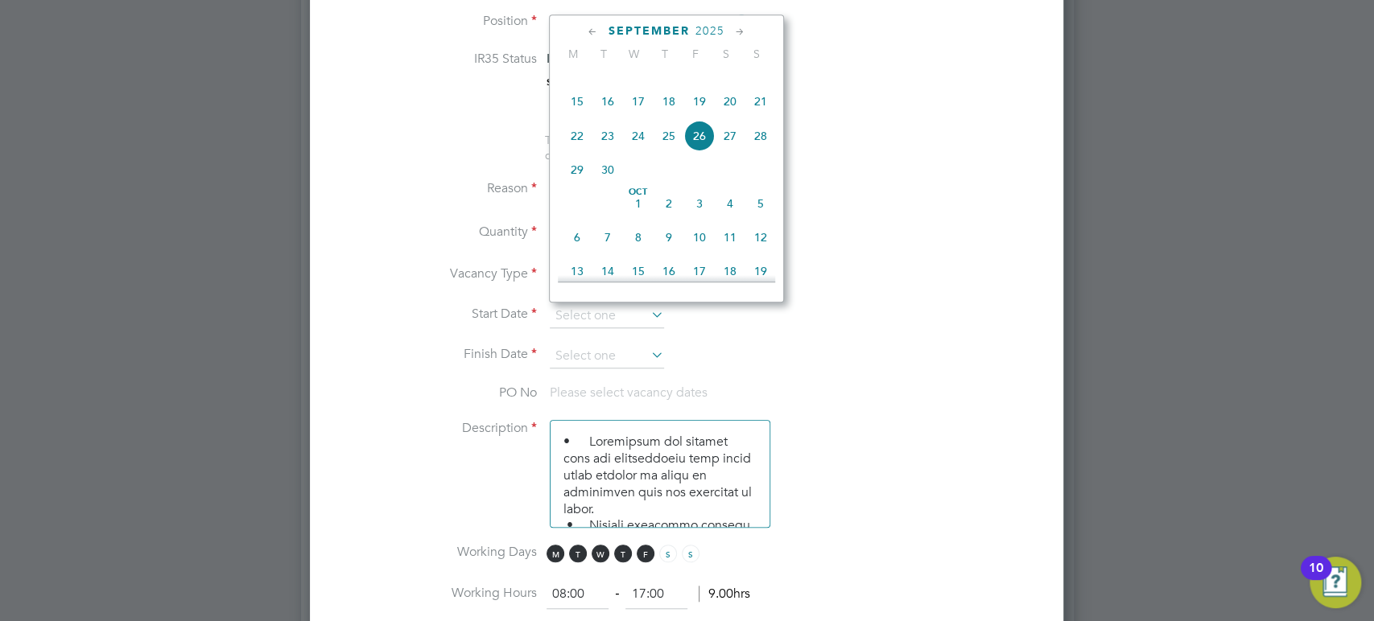
click at [639, 151] on span "24" at bounding box center [638, 136] width 31 height 31
type input "[DATE]"
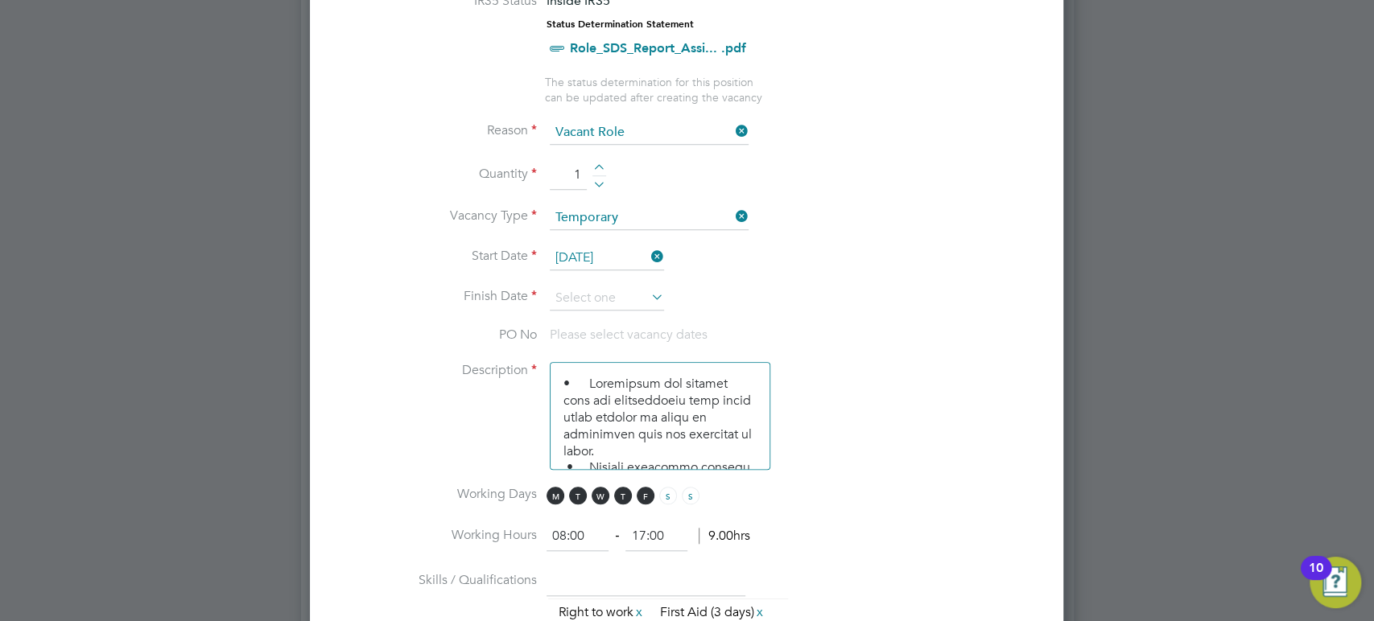
scroll to position [805, 0]
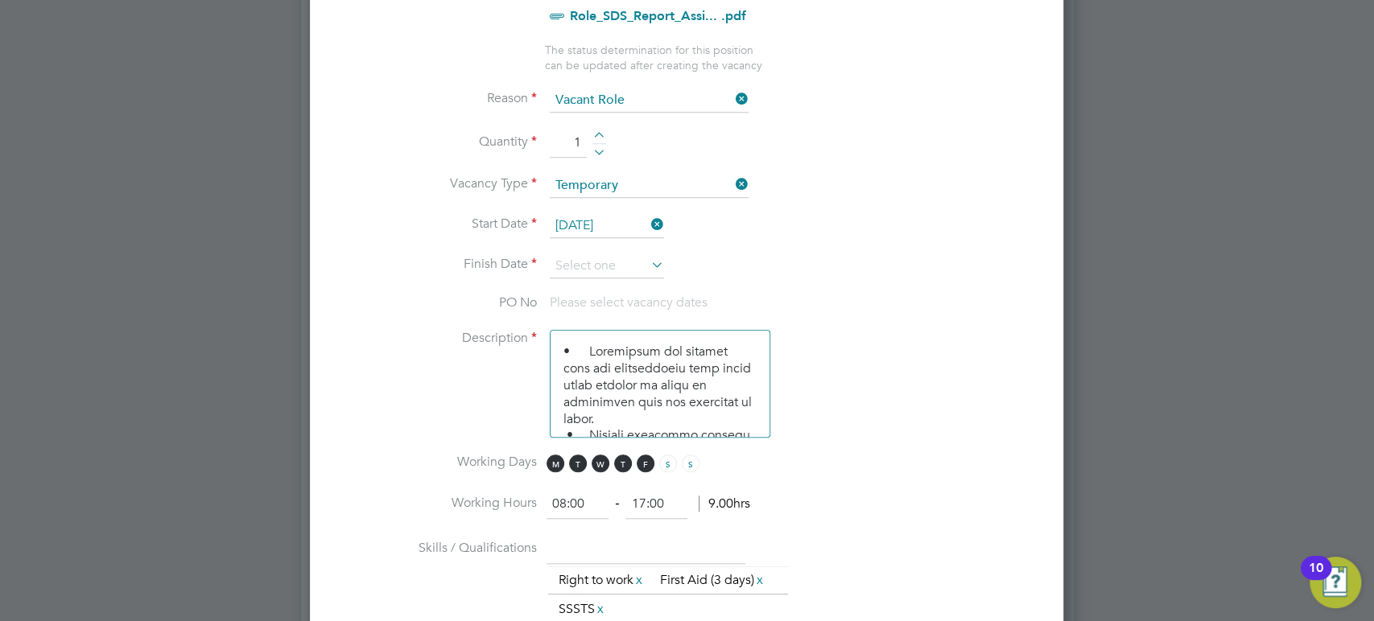
click at [648, 267] on icon at bounding box center [648, 265] width 0 height 23
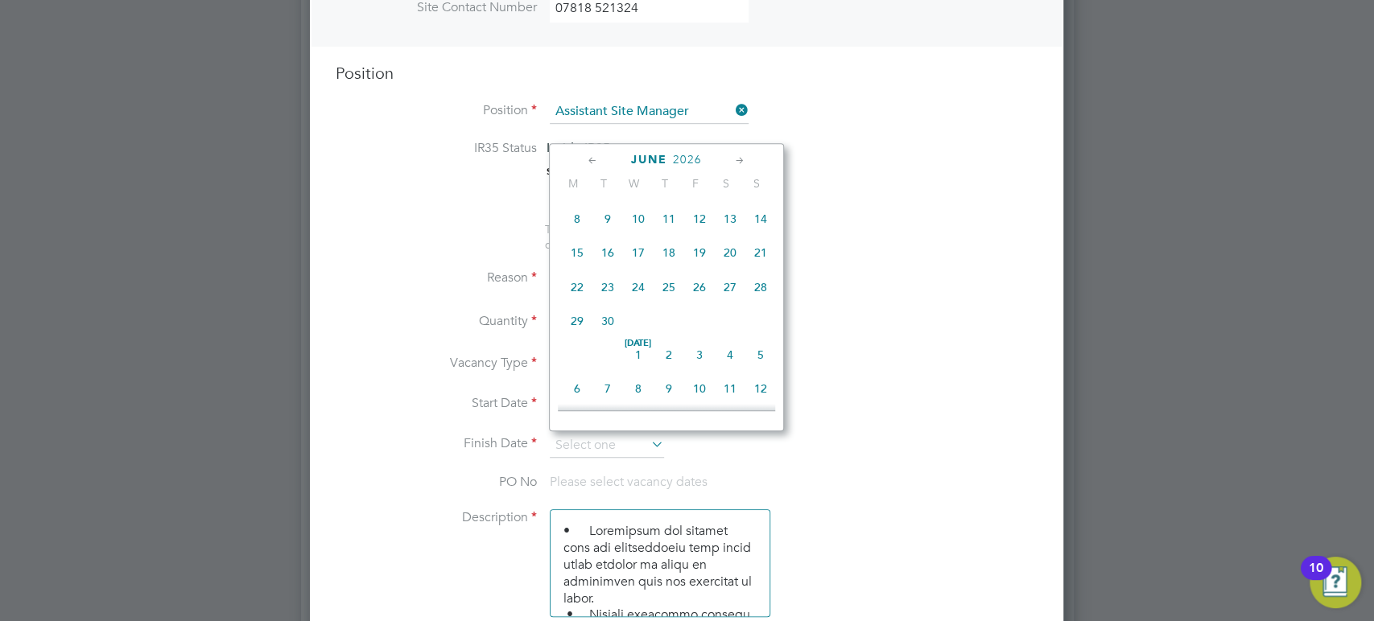
scroll to position [2153, 0]
click at [608, 324] on span "30" at bounding box center [607, 308] width 31 height 31
type input "[DATE]"
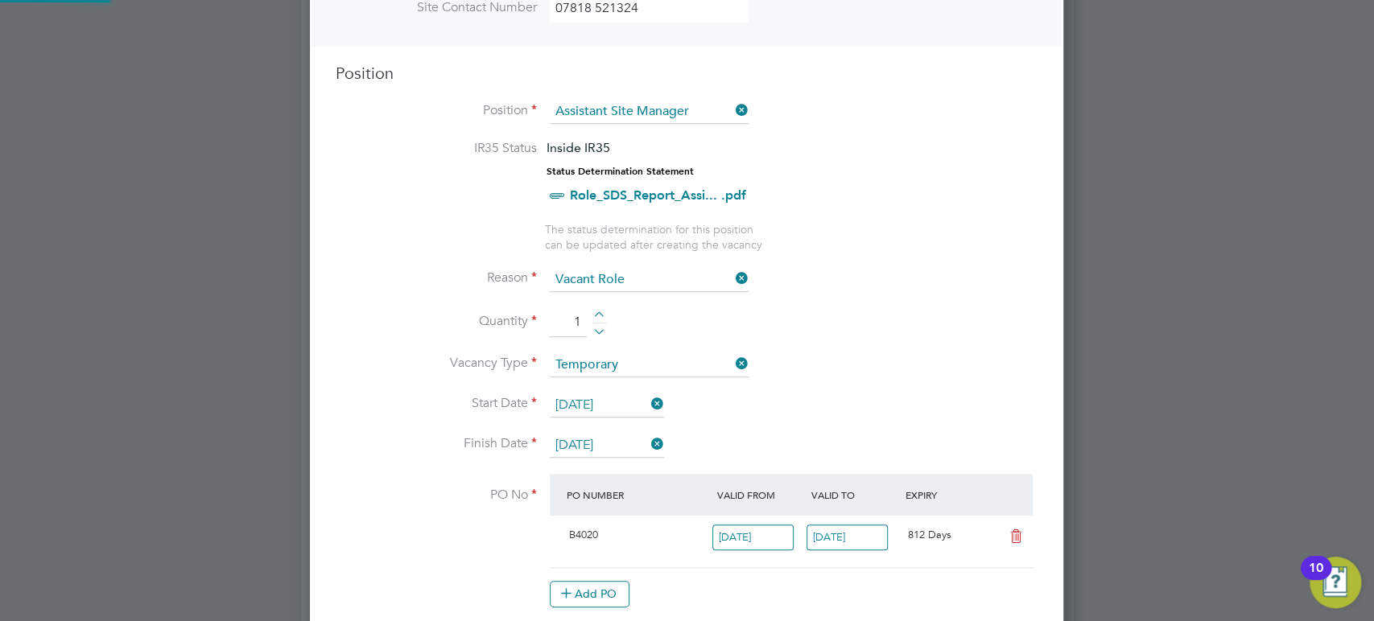
scroll to position [0, 0]
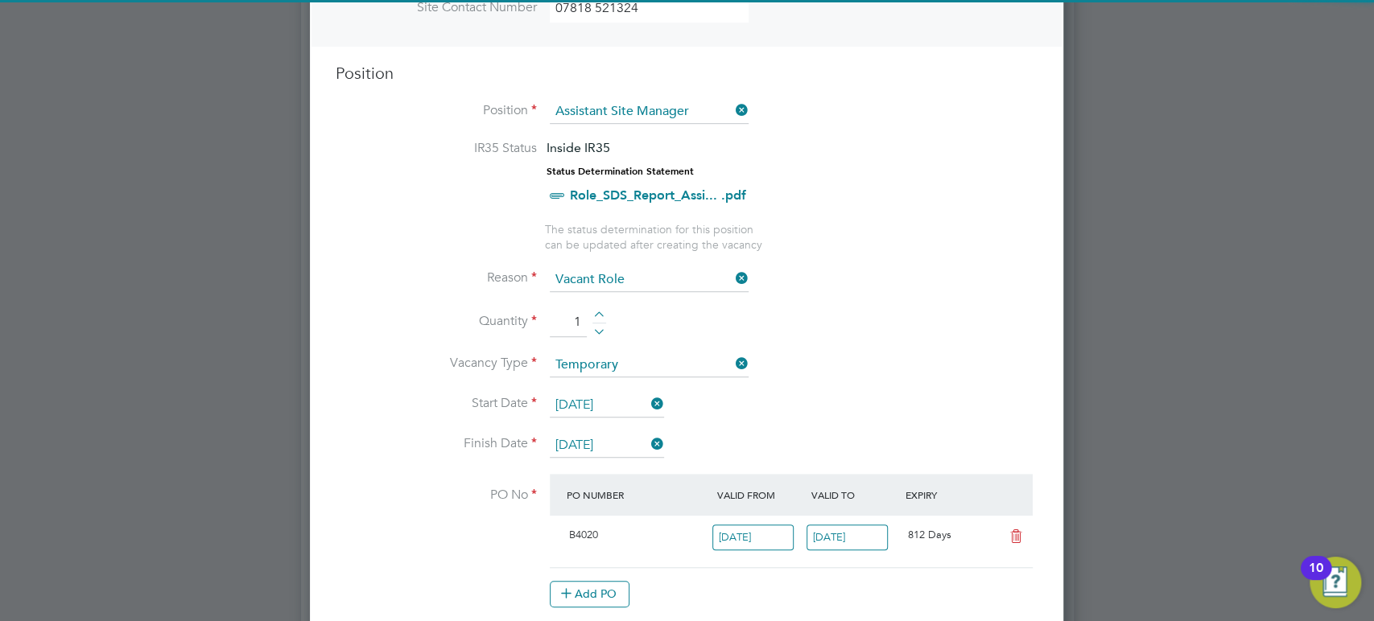
click at [957, 428] on li "Start Date [DATE]" at bounding box center [687, 414] width 702 height 40
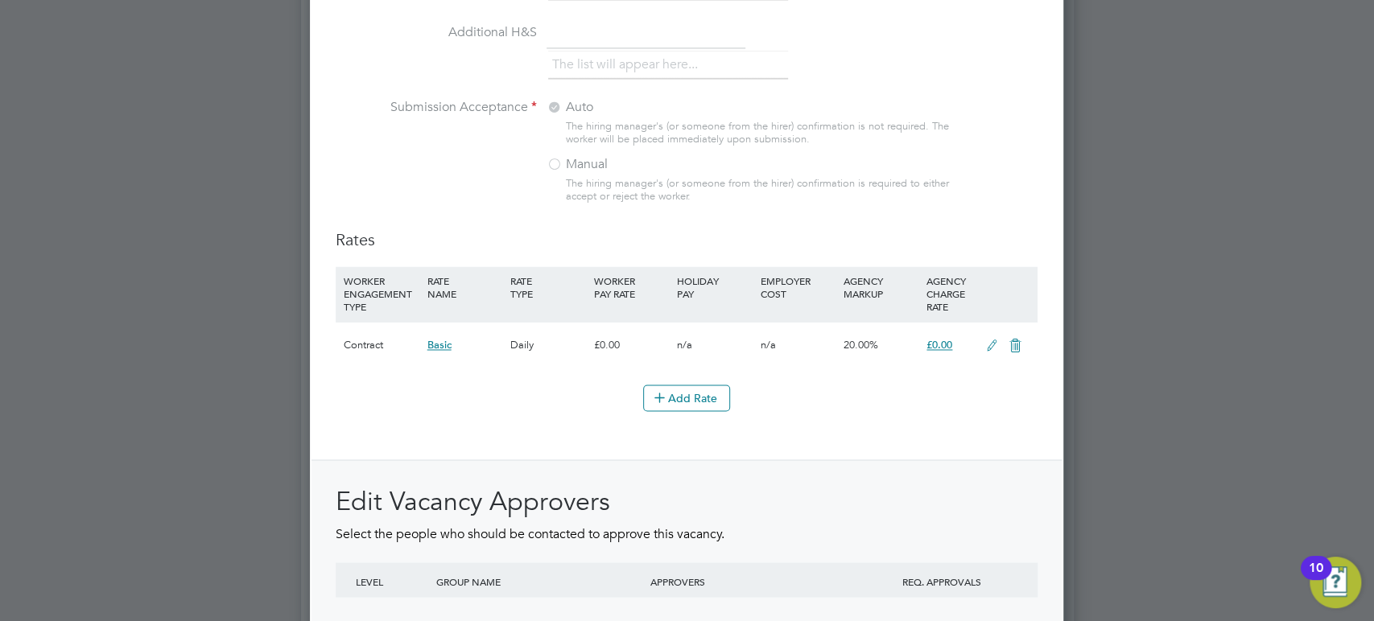
click at [992, 345] on icon at bounding box center [992, 346] width 20 height 13
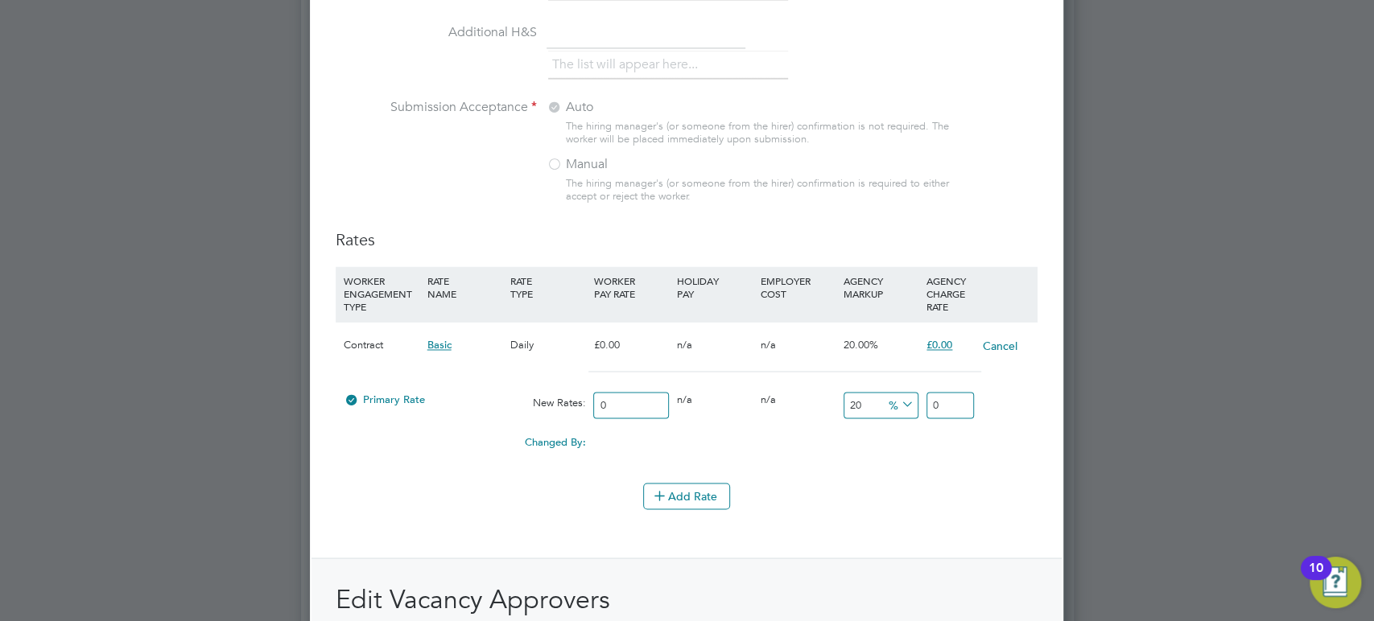
drag, startPoint x: 956, startPoint y: 405, endPoint x: 896, endPoint y: 412, distance: 60.0
click at [896, 412] on div "Primary Rate New Rates: 0 0 n/a 0 n/a 20 0 % 0" at bounding box center [687, 405] width 702 height 43
type input "2"
type input "0"
type input "2"
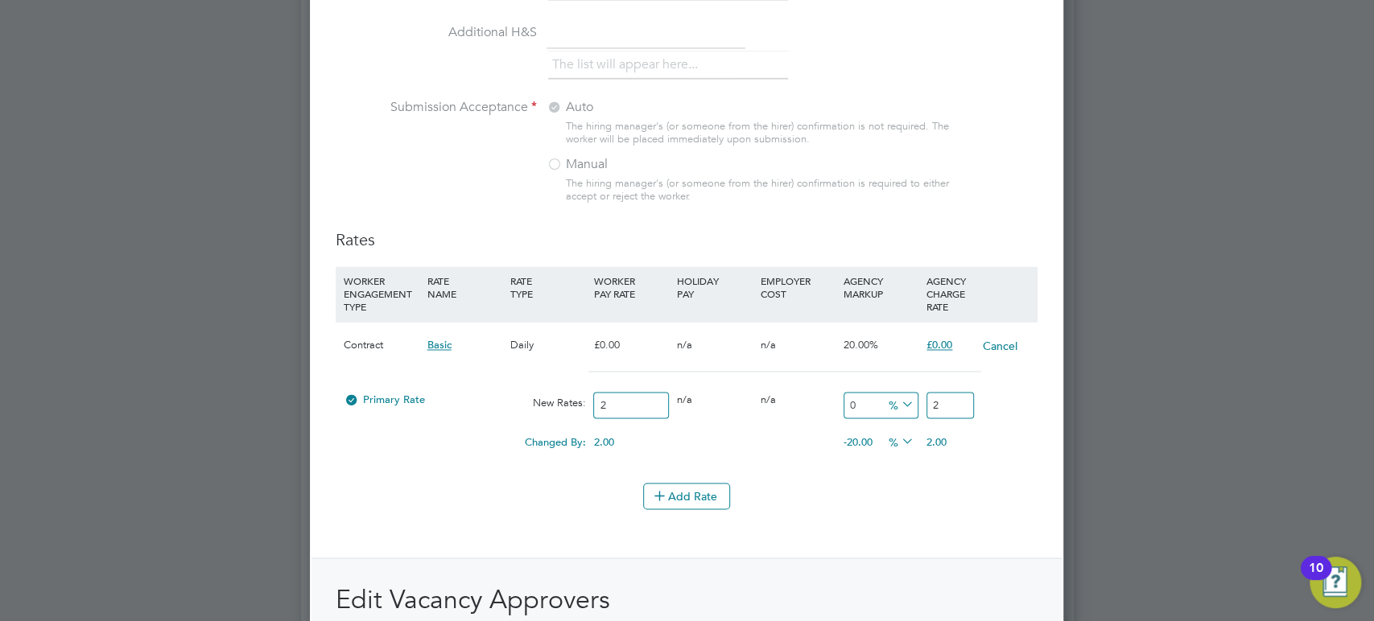
type input "1300"
type input "28"
type input "14000"
type input "282"
click at [875, 495] on div "Add Rate" at bounding box center [687, 496] width 702 height 26
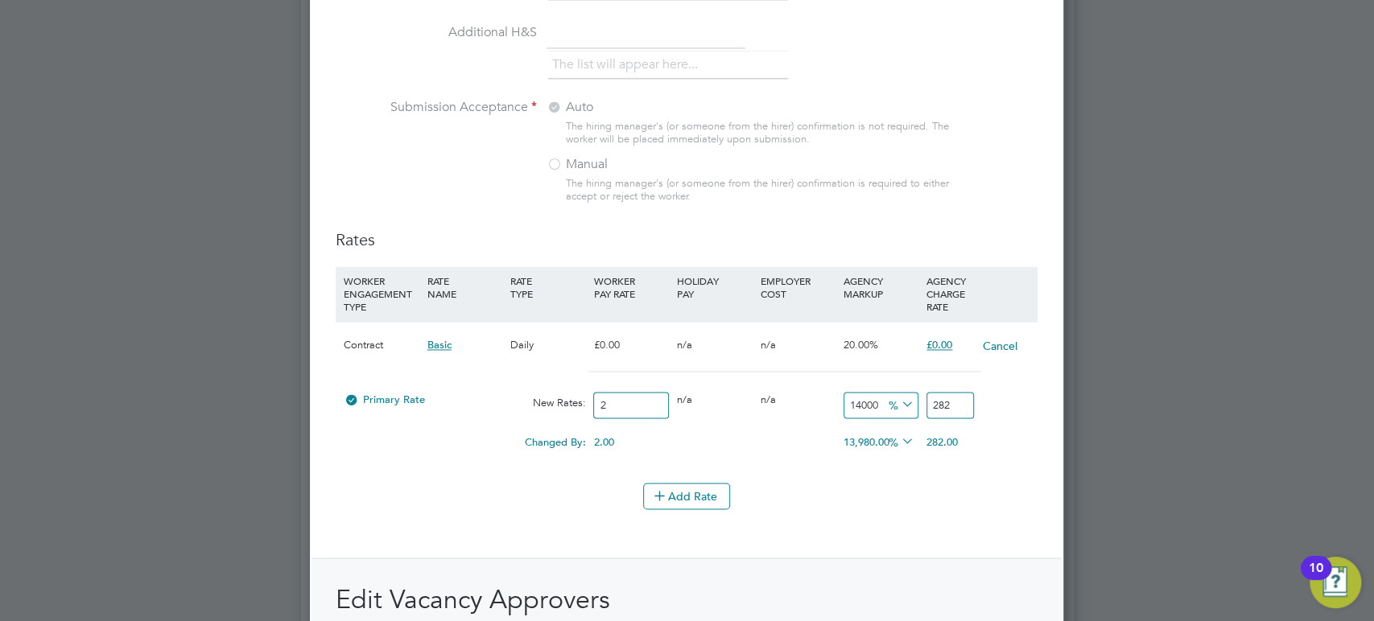
click at [950, 402] on input "282" at bounding box center [950, 405] width 47 height 27
drag, startPoint x: 957, startPoint y: 402, endPoint x: 927, endPoint y: 400, distance: 29.9
click at [927, 400] on input "282" at bounding box center [950, 405] width 47 height 27
type input "282"
click at [889, 488] on div "Add Rate" at bounding box center [687, 496] width 702 height 26
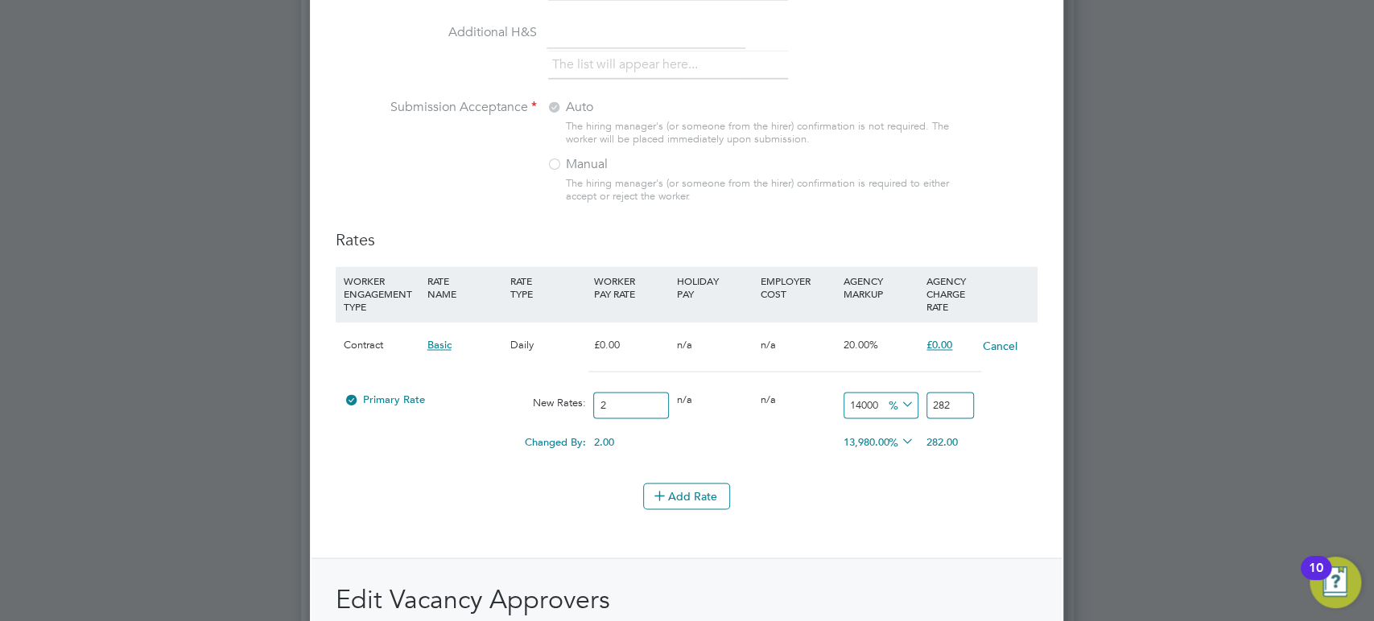
click at [898, 403] on icon at bounding box center [898, 404] width 0 height 23
click at [881, 400] on input "14000" at bounding box center [881, 405] width 75 height 27
drag, startPoint x: 881, startPoint y: 400, endPoint x: 832, endPoint y: 397, distance: 49.2
click at [832, 397] on div "Primary Rate New Rates: 2 0 n/a 0 n/a 14000 280 % 282" at bounding box center [687, 405] width 702 height 43
type input "0"
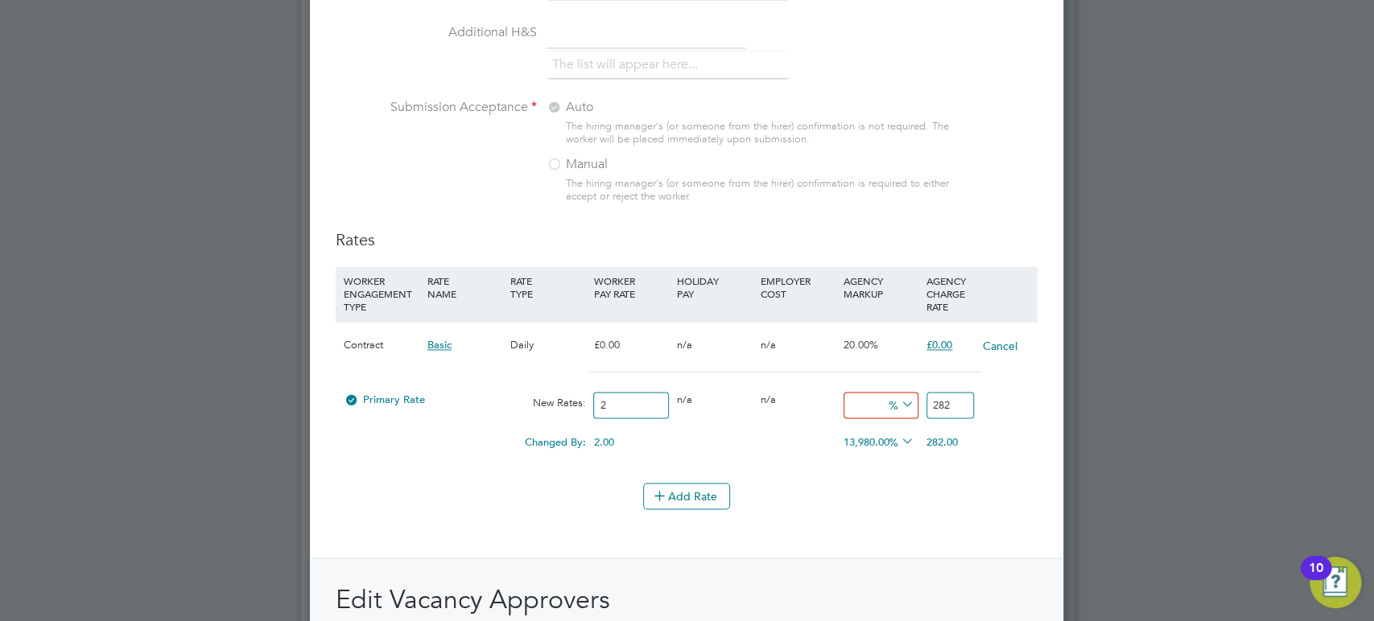
type input "2"
click at [842, 499] on div "Add Rate" at bounding box center [687, 496] width 702 height 26
drag, startPoint x: 650, startPoint y: 398, endPoint x: 580, endPoint y: 398, distance: 70.8
click at [580, 398] on div "Primary Rate New Rates: 2 0 n/a 0 n/a 0 0 % 2" at bounding box center [687, 405] width 702 height 43
type input "28"
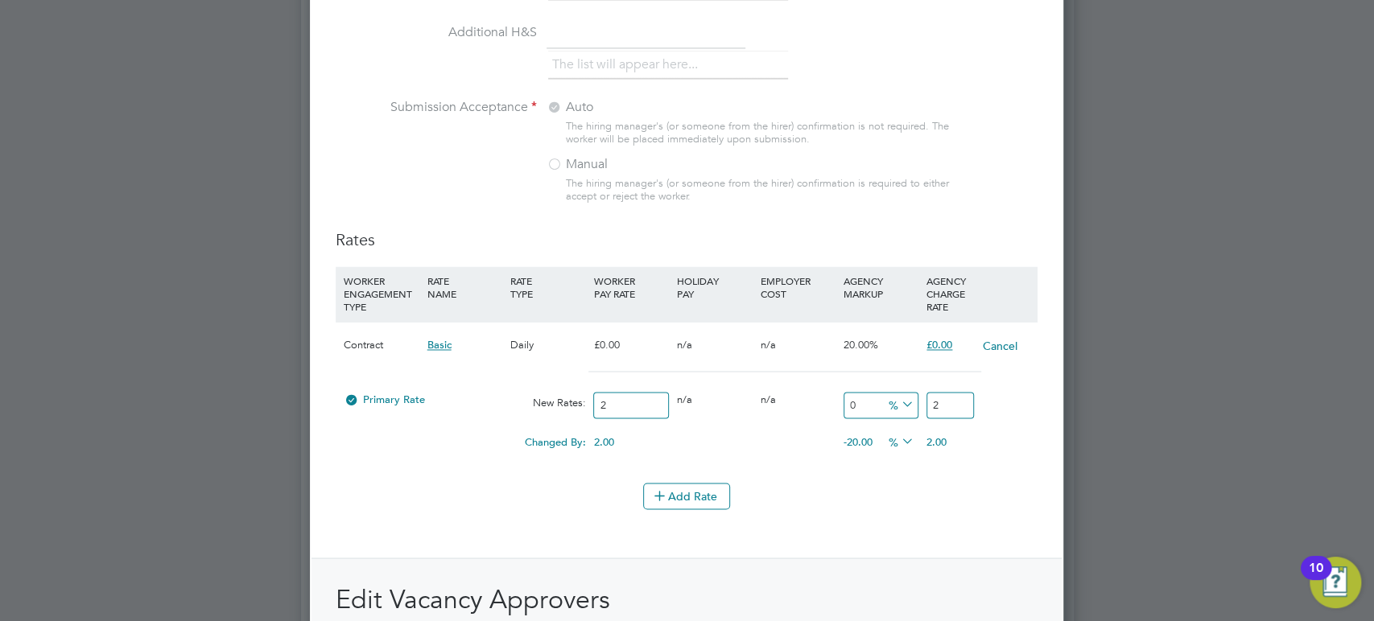
type input "28"
type input "282"
click at [863, 487] on div "Add Rate" at bounding box center [687, 496] width 702 height 26
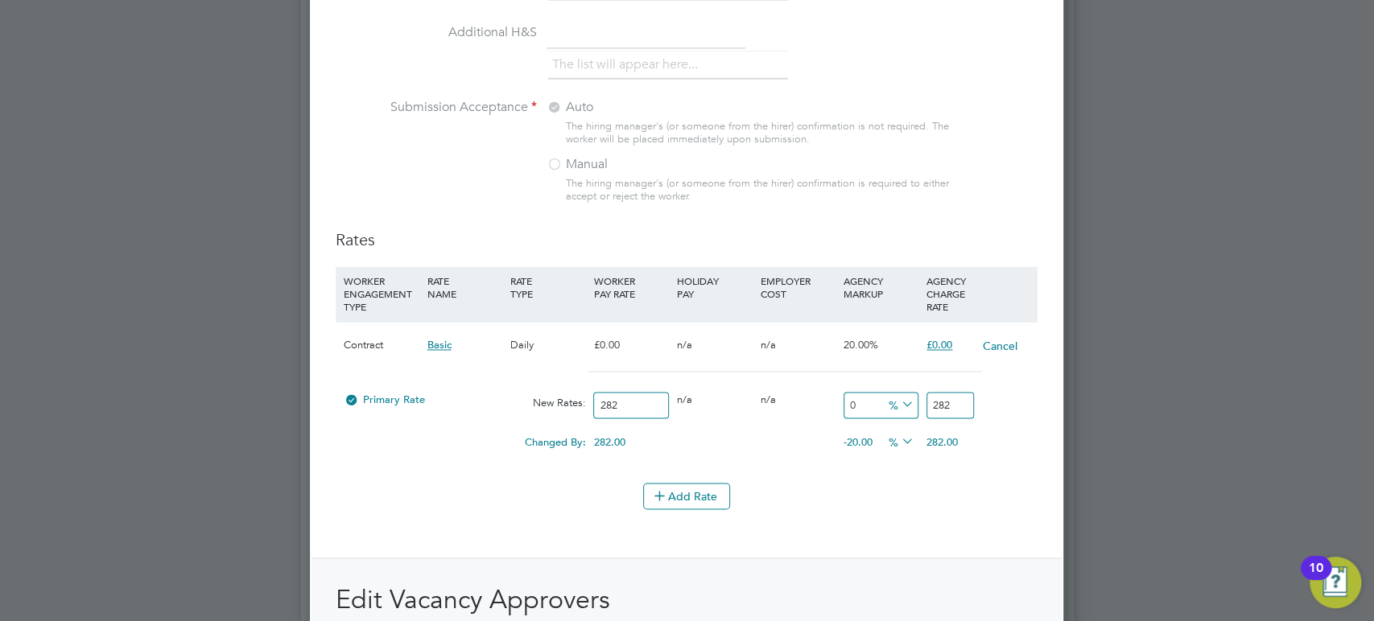
scroll to position [1988, 0]
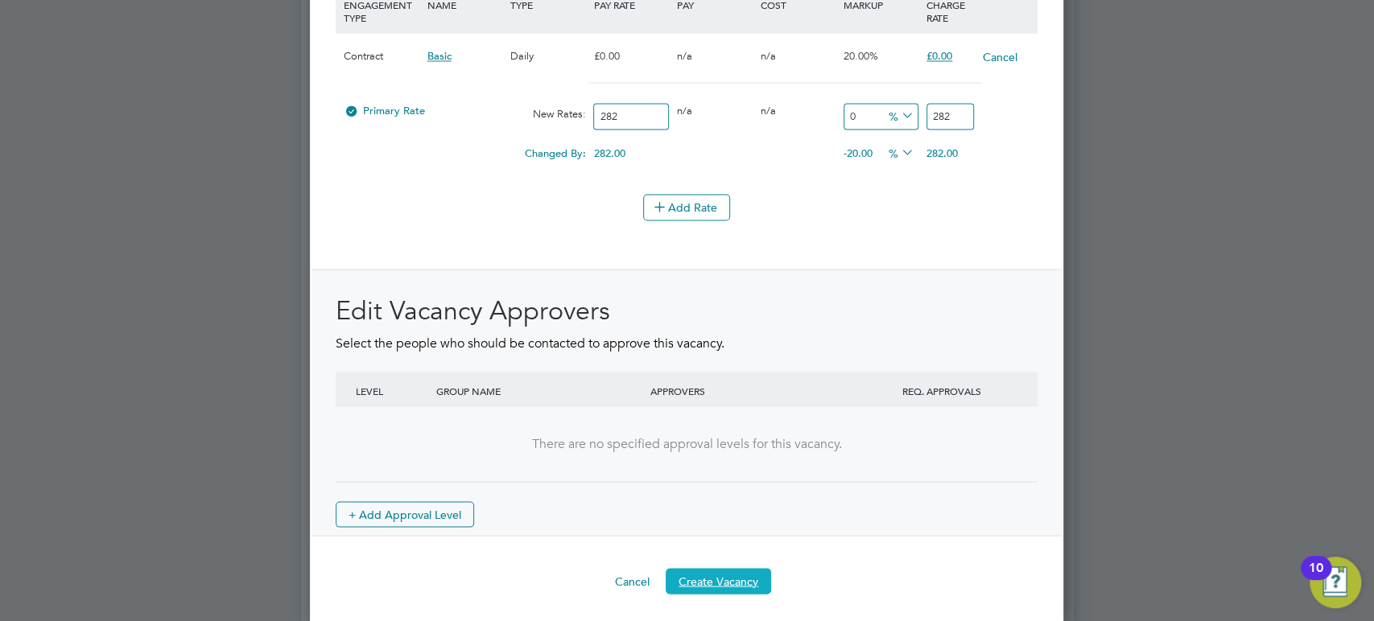
click at [696, 576] on button "Create Vacancy" at bounding box center [718, 581] width 105 height 26
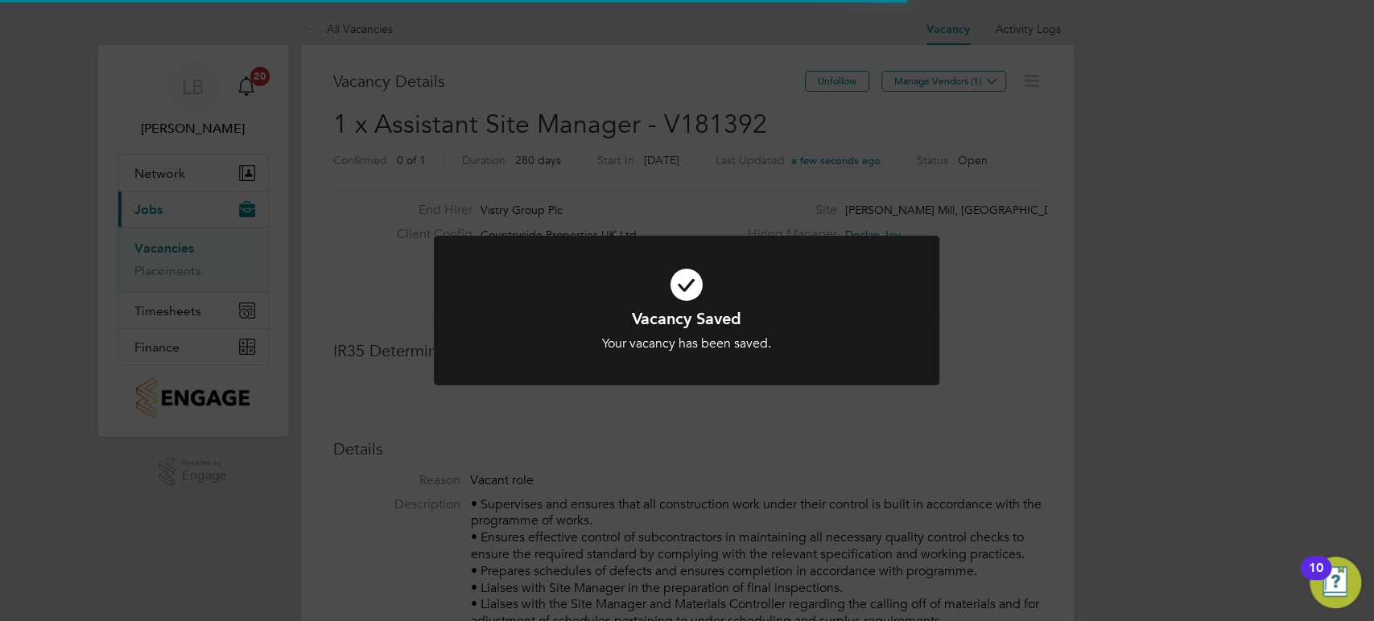
scroll to position [7, 7]
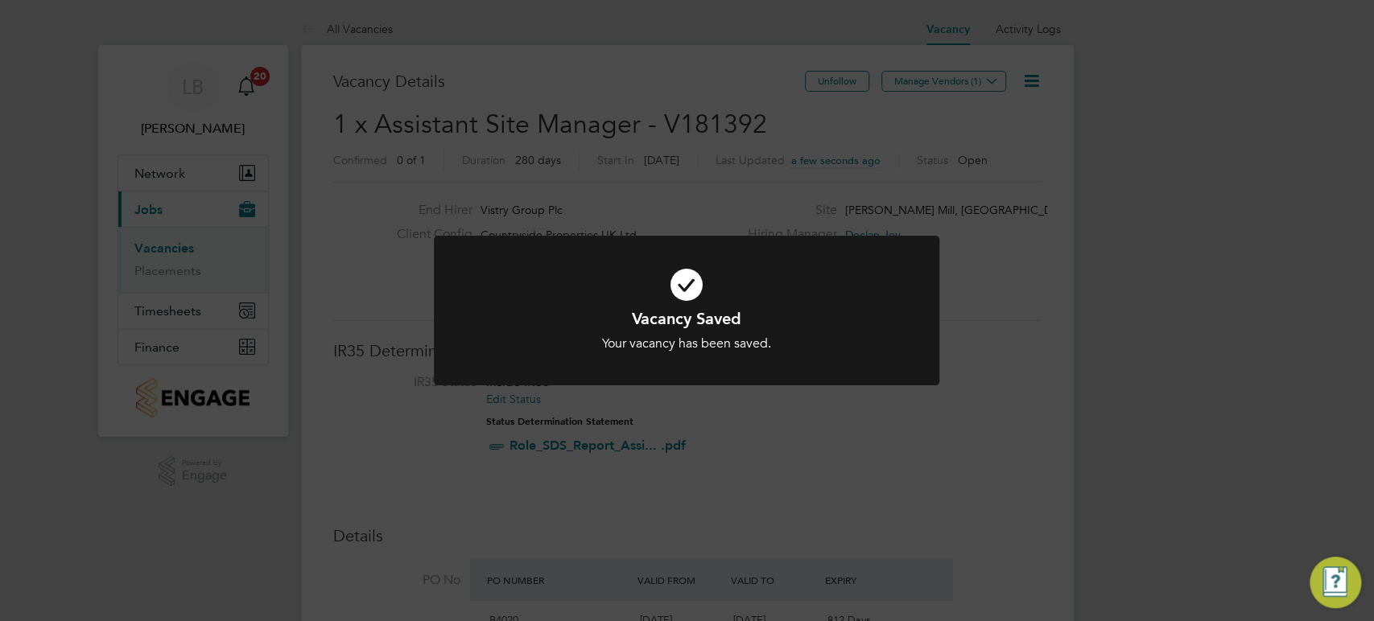
click at [709, 435] on div "Vacancy Saved Your vacancy has been saved. Cancel Okay" at bounding box center [687, 310] width 1374 height 621
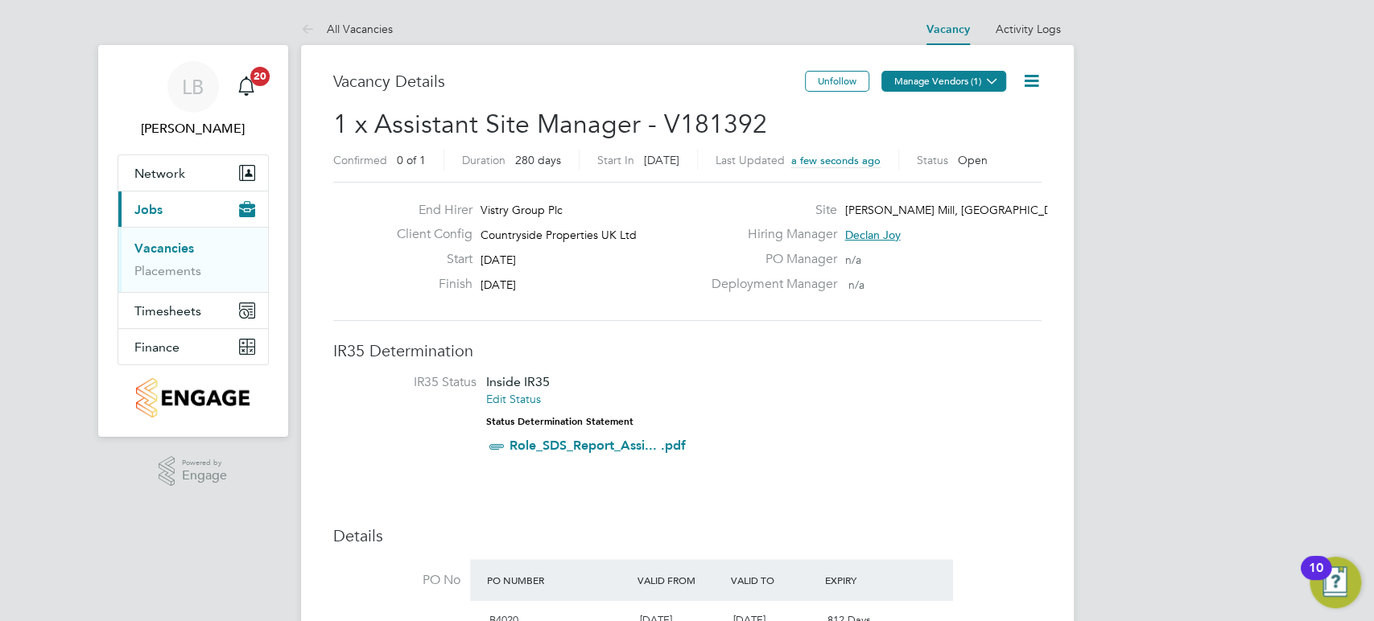
click at [972, 79] on button "Manage Vendors (1)" at bounding box center [943, 81] width 125 height 21
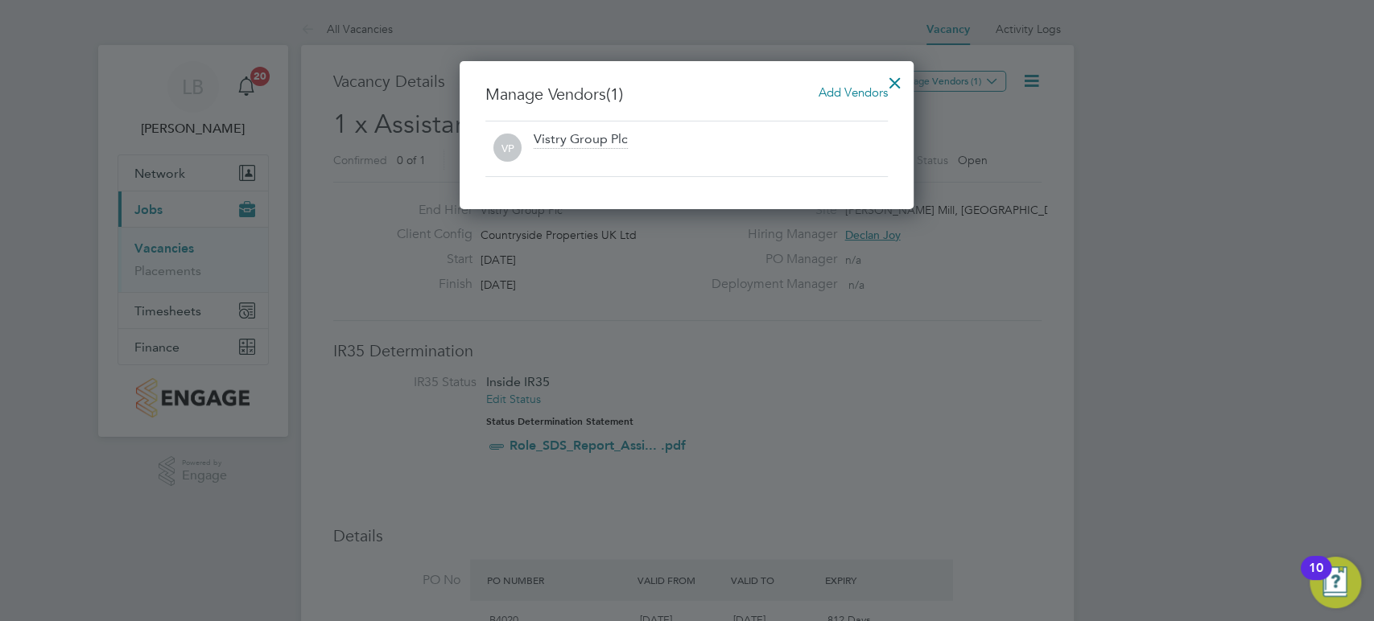
click at [844, 95] on span "Add Vendors" at bounding box center [853, 92] width 69 height 15
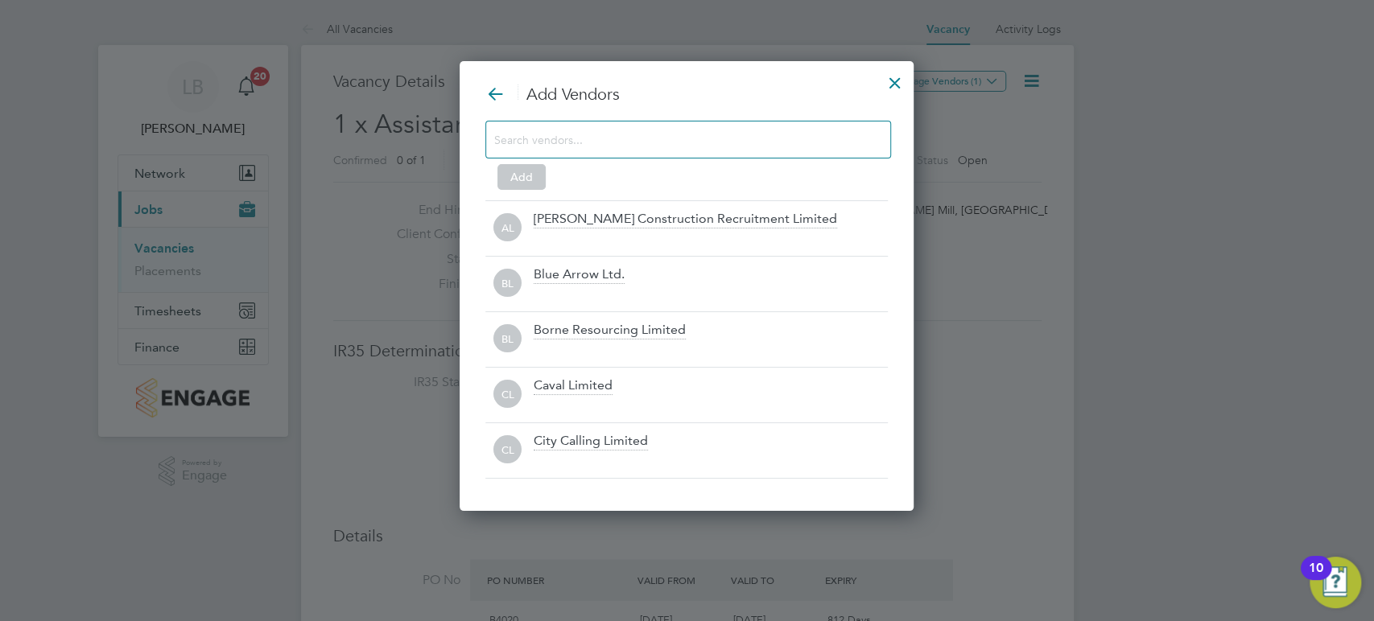
click at [553, 147] on input at bounding box center [675, 139] width 362 height 21
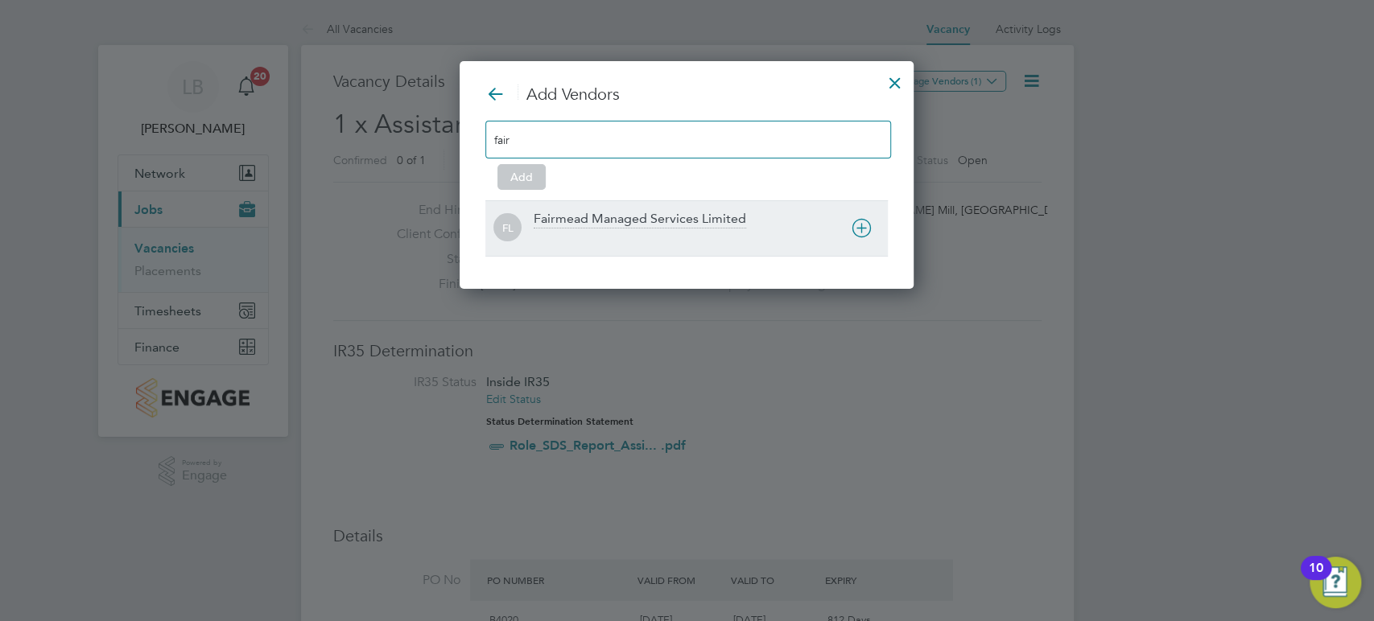
type input "fair"
click at [629, 224] on div "Fairmead Managed Services Limited" at bounding box center [640, 220] width 213 height 18
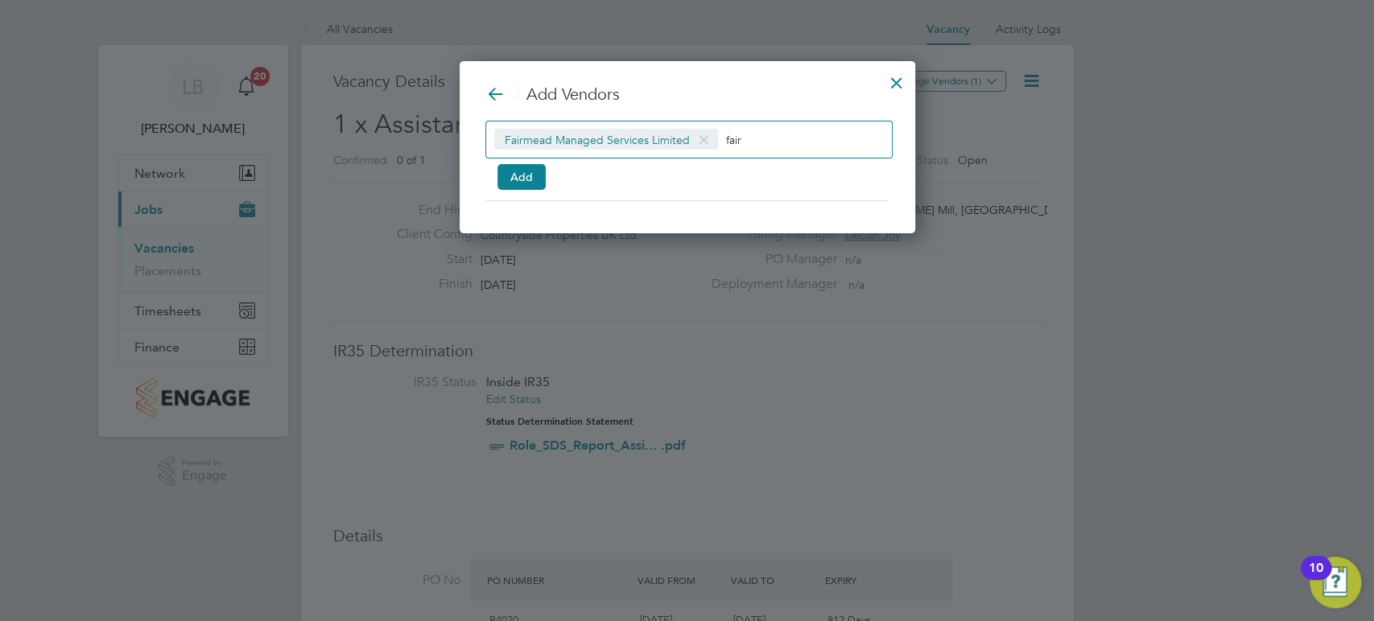
click at [747, 140] on input "fair" at bounding box center [776, 139] width 101 height 21
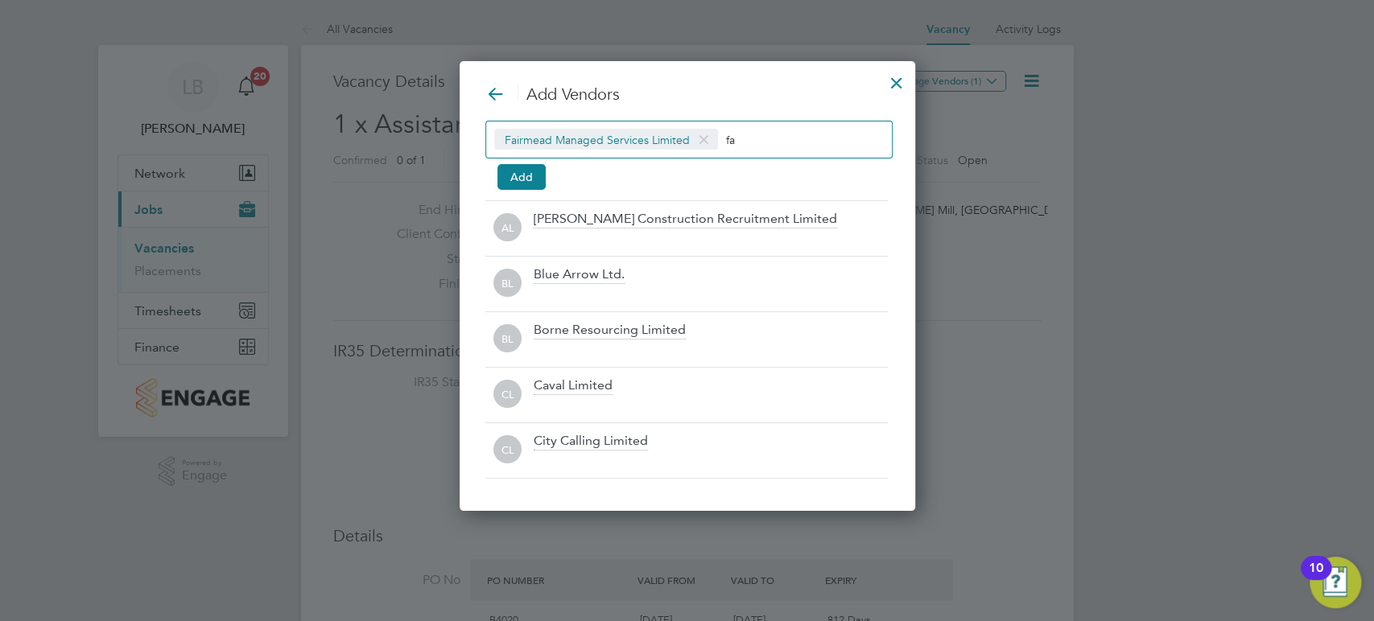
type input "f"
click at [518, 172] on button "Add" at bounding box center [521, 177] width 48 height 26
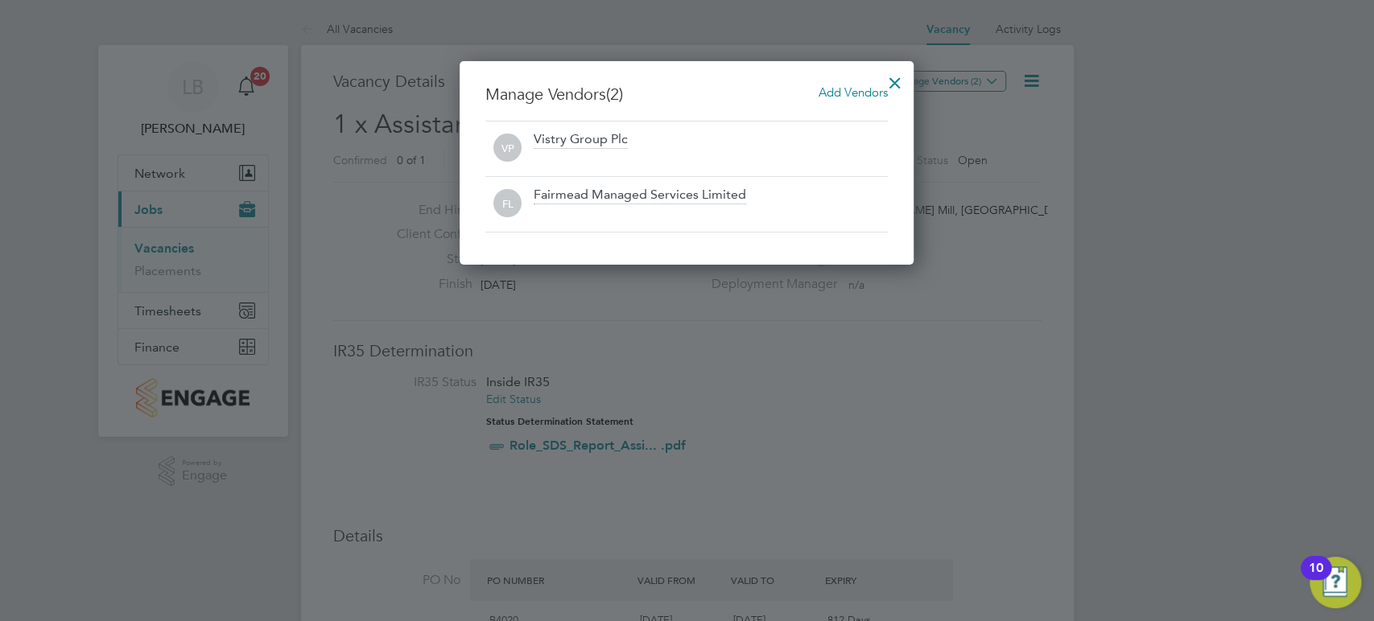
click at [895, 74] on div at bounding box center [895, 78] width 29 height 29
